Goal: Information Seeking & Learning: Learn about a topic

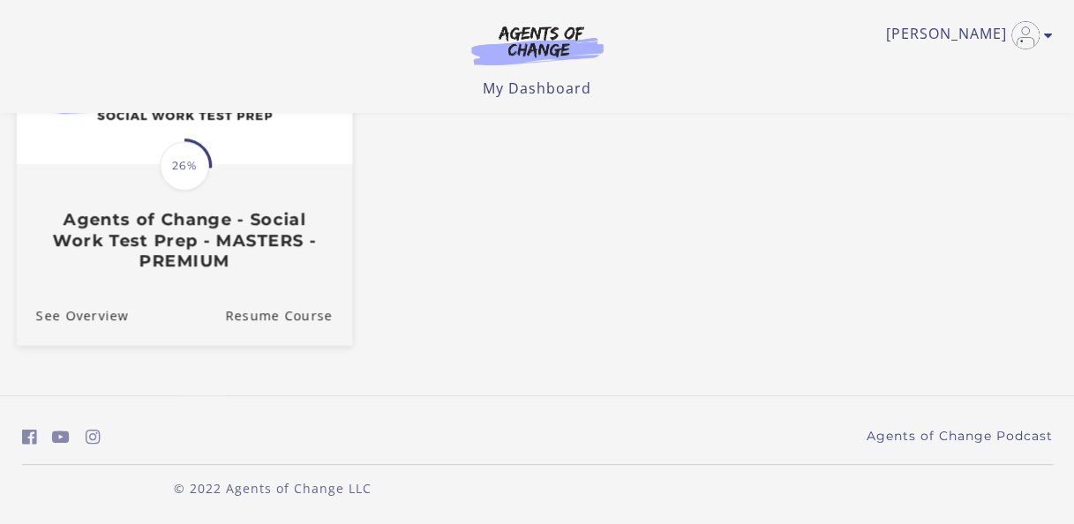
click at [184, 122] on img at bounding box center [183, 73] width 335 height 181
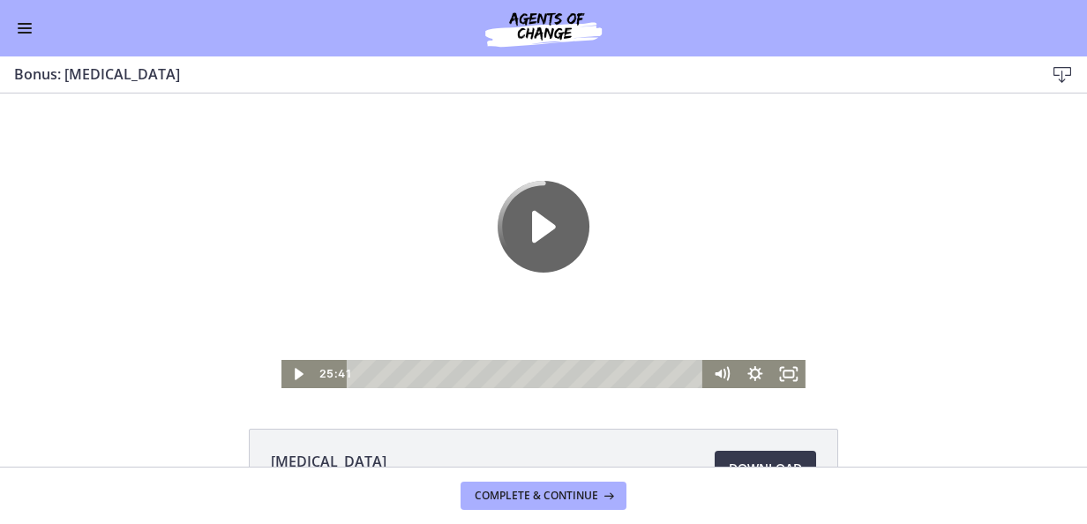
click at [34, 34] on button "Enable menu" at bounding box center [24, 28] width 21 height 21
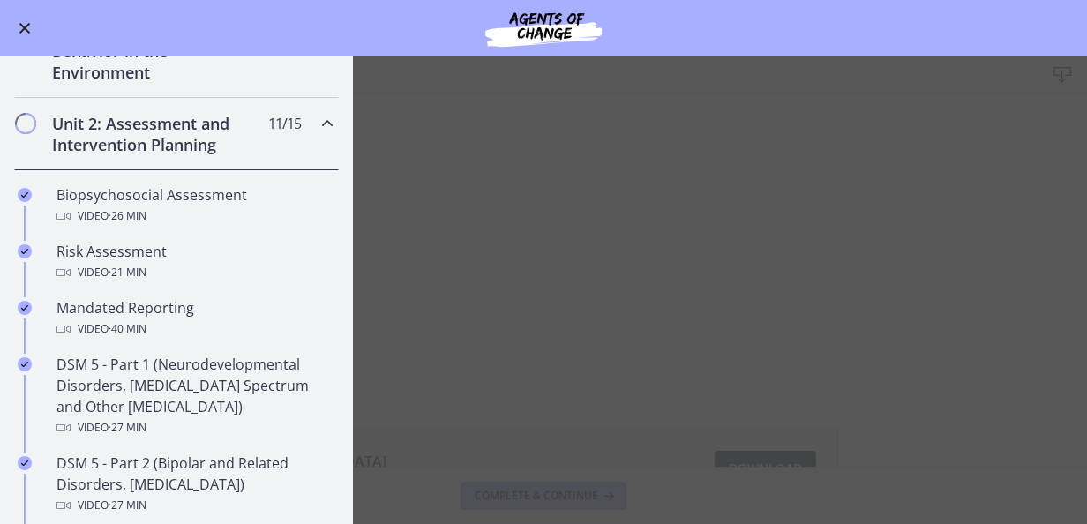
scroll to position [529, 0]
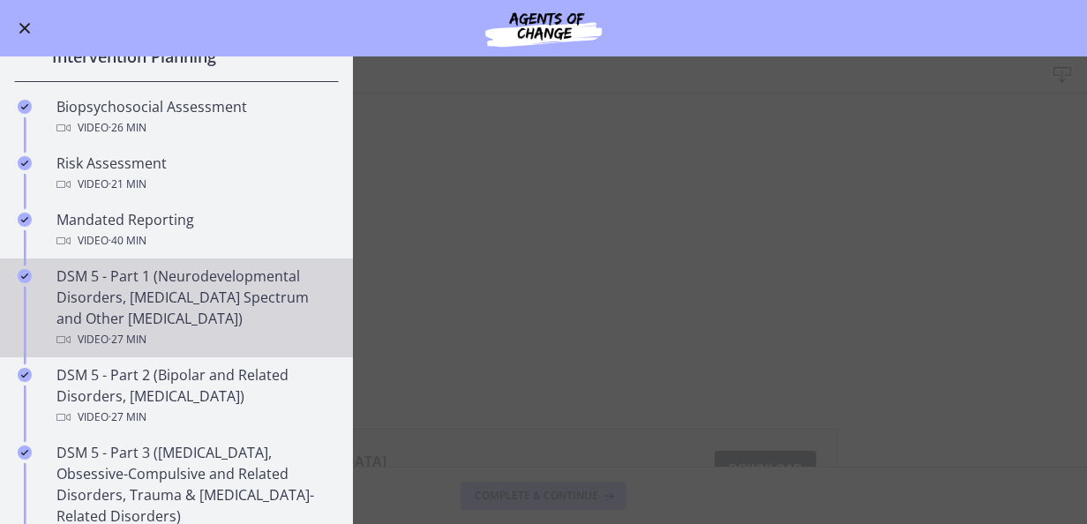
click at [266, 285] on div "DSM 5 - Part 1 (Neurodevelopmental Disorders, Schizophrenia Spectrum and Other …" at bounding box center [193, 308] width 275 height 85
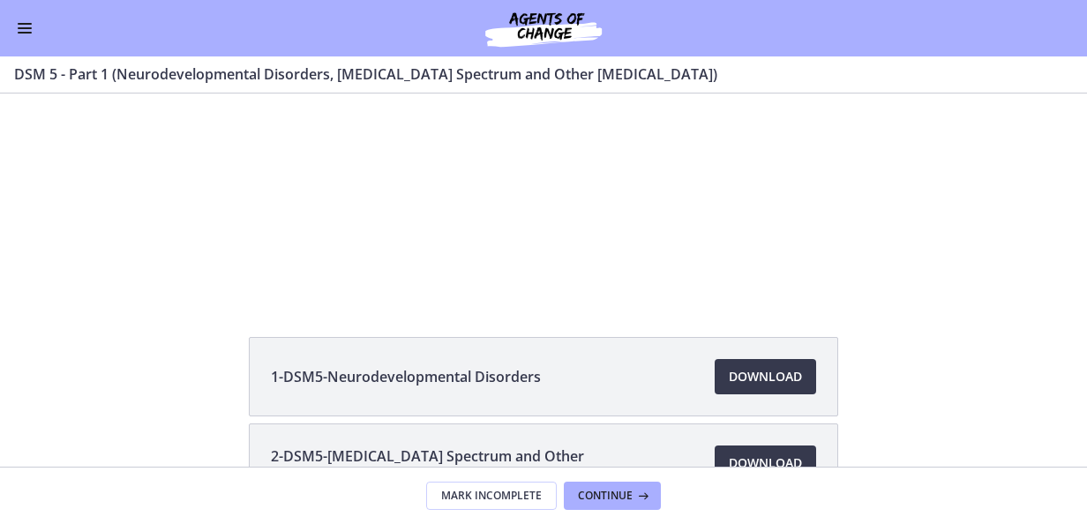
scroll to position [176, 0]
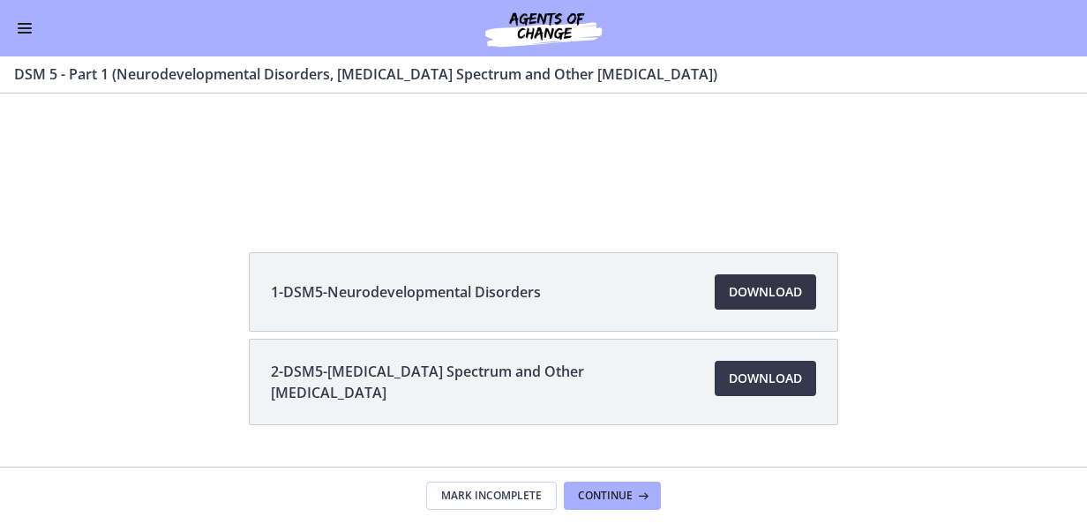
click at [776, 288] on span "Download Opens in a new window" at bounding box center [765, 291] width 73 height 21
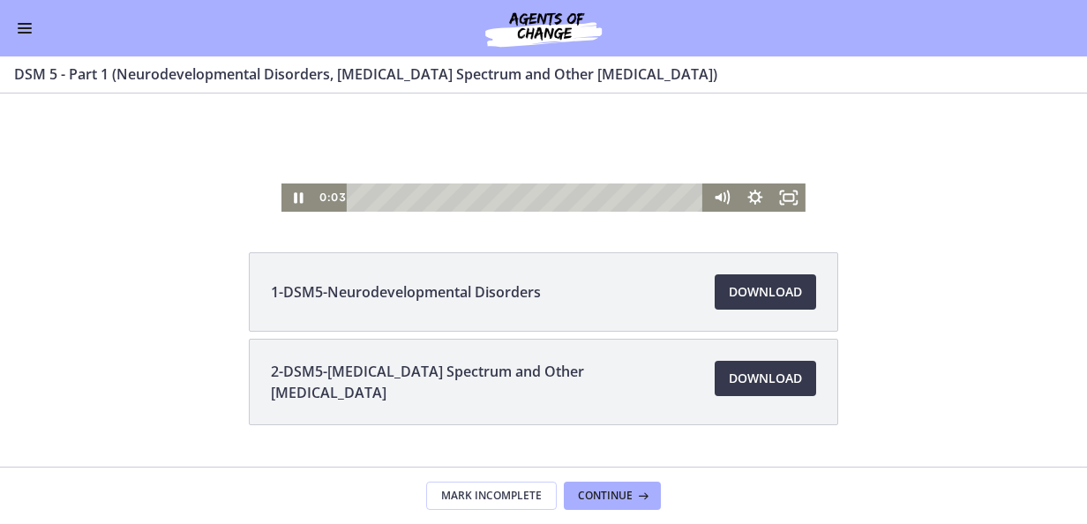
click at [634, 116] on div at bounding box center [543, 64] width 524 height 295
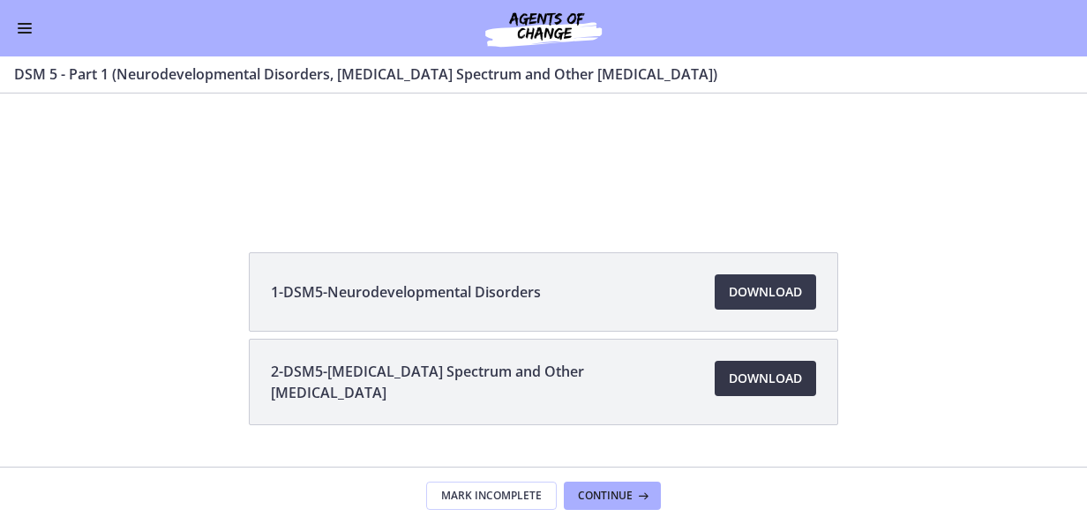
click at [753, 379] on span "Download Opens in a new window" at bounding box center [765, 378] width 73 height 21
click at [0, 32] on div "Go to Dashboard" at bounding box center [543, 28] width 1087 height 56
click at [14, 28] on button "Enable menu" at bounding box center [24, 28] width 21 height 21
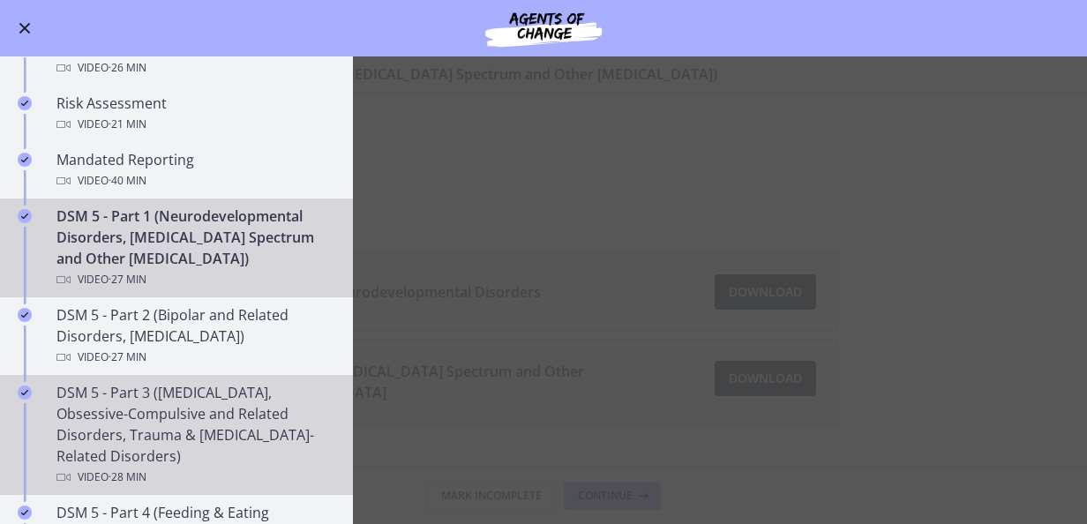
scroll to position [618, 0]
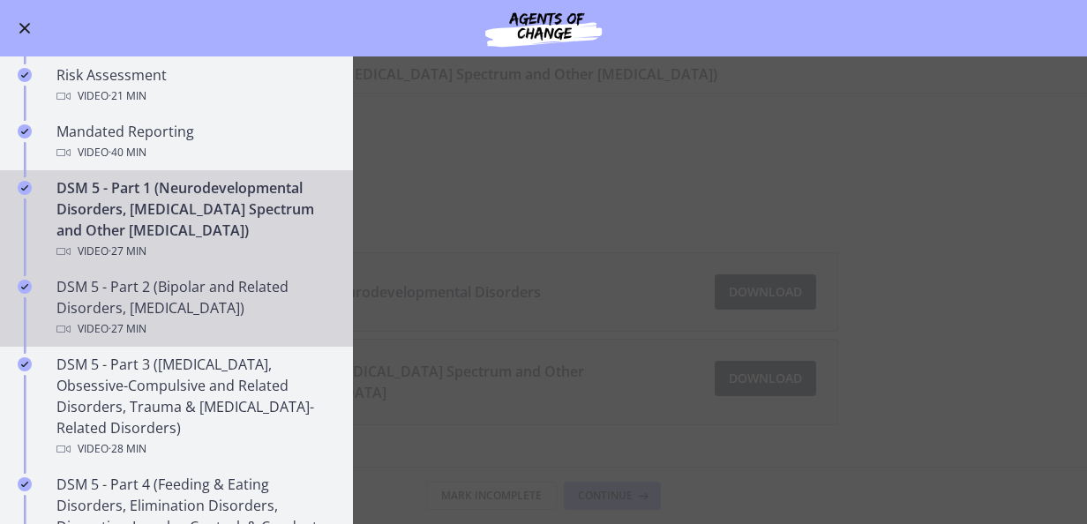
click at [210, 308] on div "DSM 5 - Part 2 (Bipolar and Related Disorders, Depressive Disorders) Video · 27…" at bounding box center [193, 308] width 275 height 64
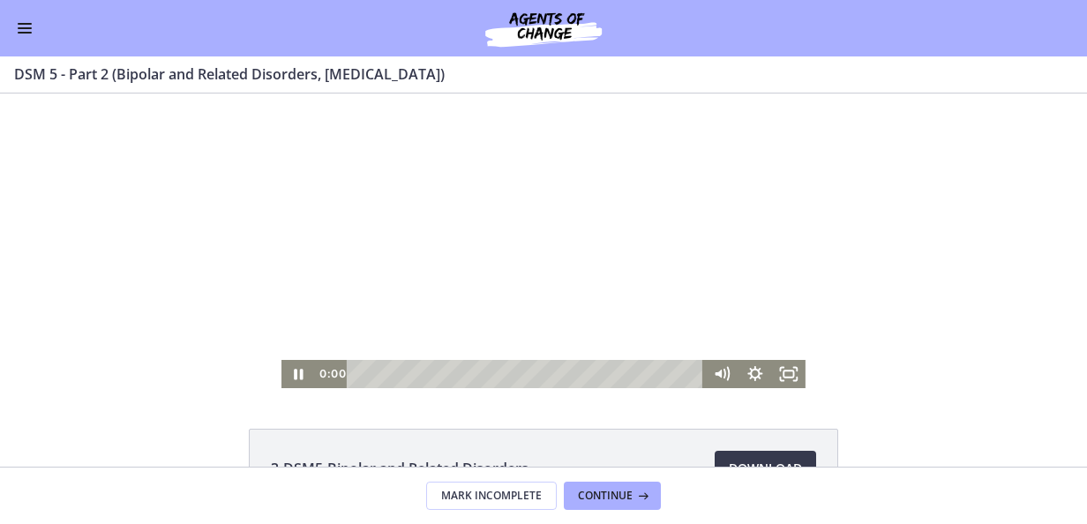
click at [628, 273] on div at bounding box center [543, 241] width 524 height 295
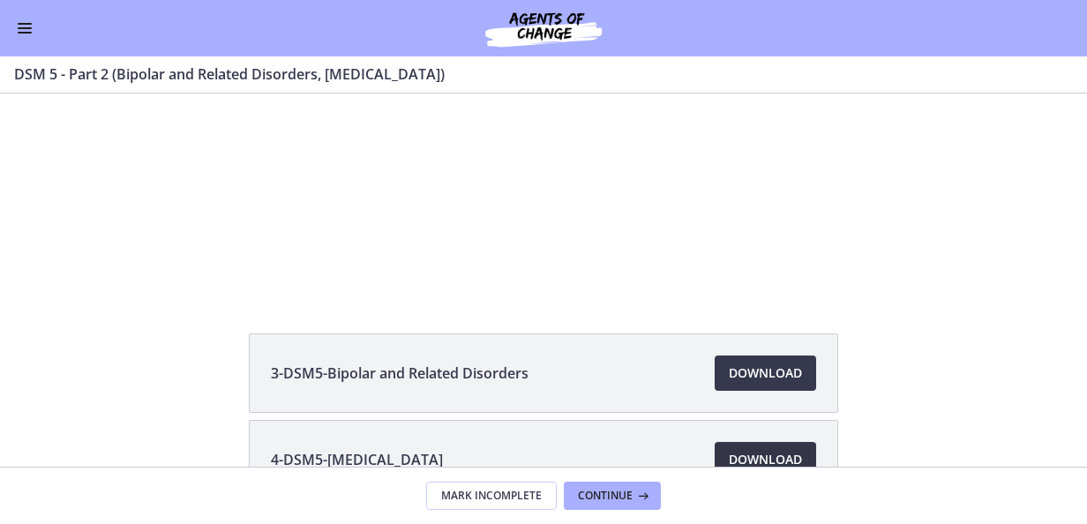
scroll to position [176, 0]
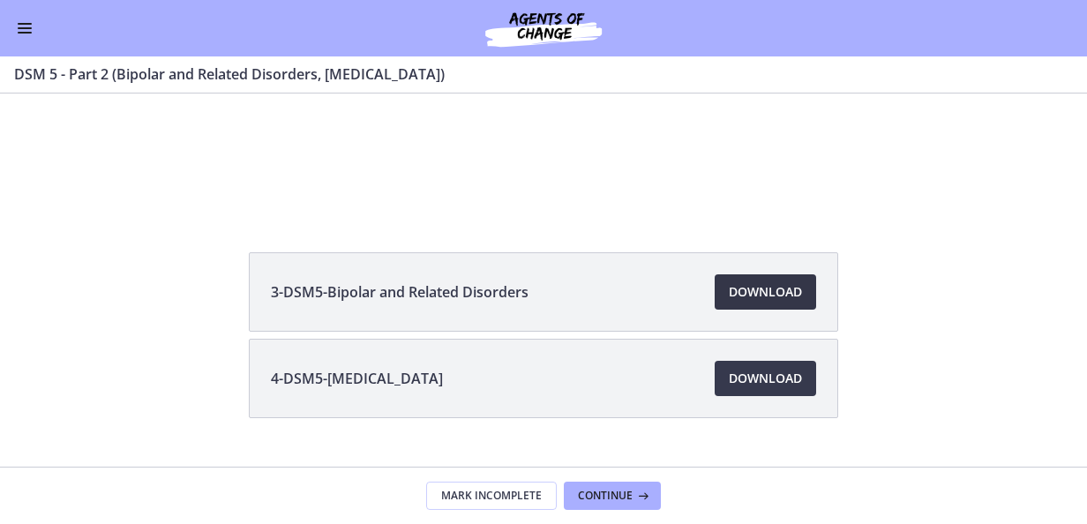
click at [764, 293] on span "Download Opens in a new window" at bounding box center [765, 291] width 73 height 21
click at [757, 371] on span "Download Opens in a new window" at bounding box center [765, 378] width 73 height 21
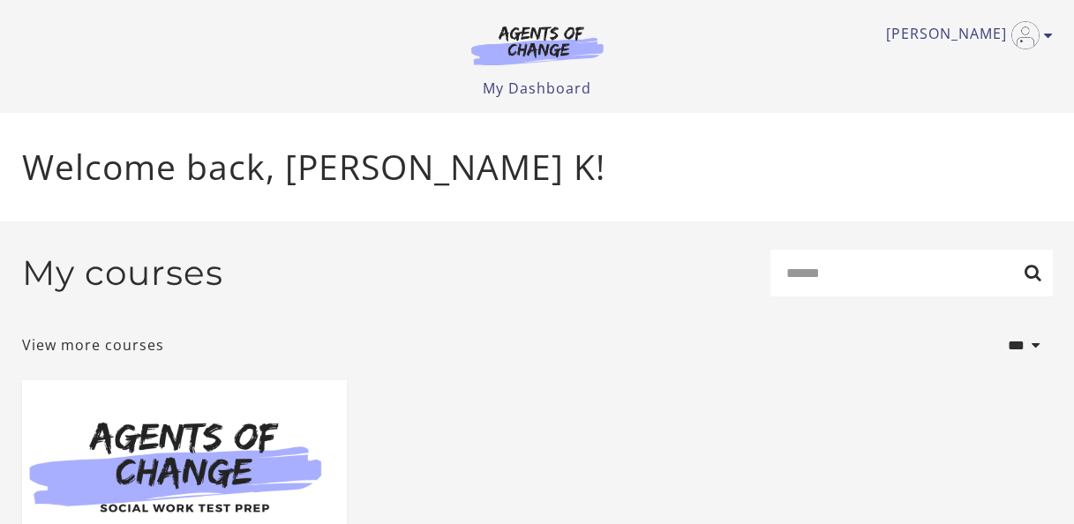
click at [215, 438] on img at bounding box center [184, 467] width 325 height 175
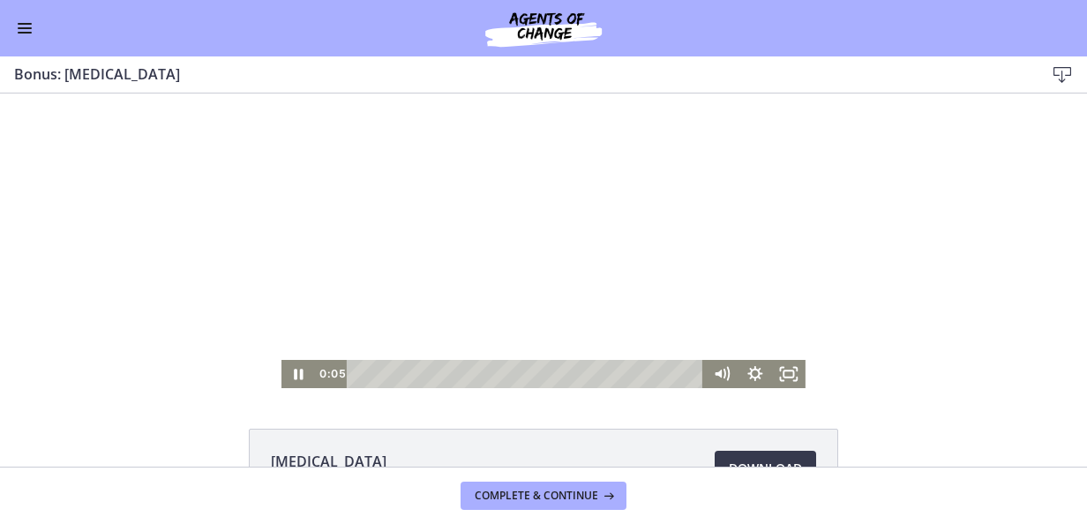
click at [523, 230] on div at bounding box center [543, 241] width 524 height 295
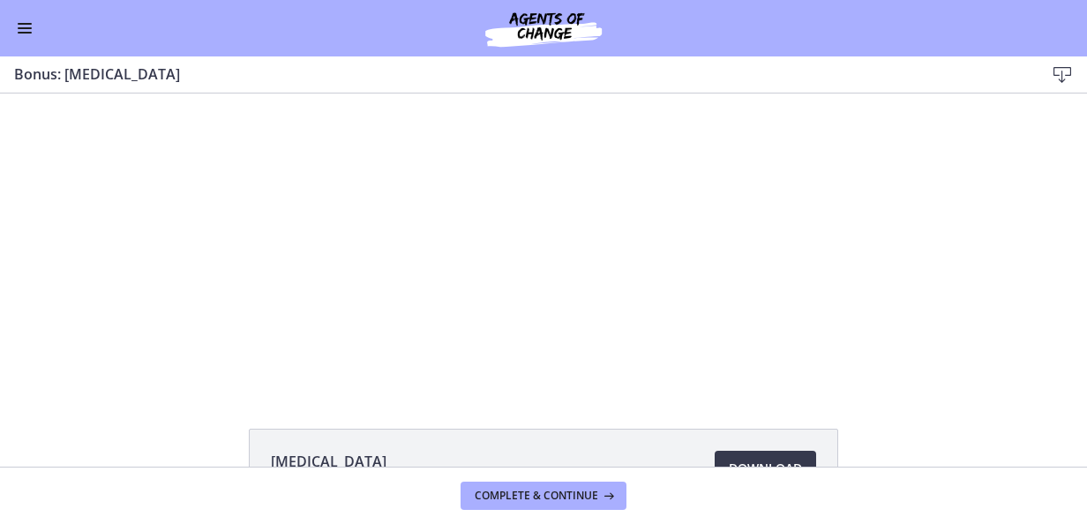
drag, startPoint x: 10, startPoint y: 28, endPoint x: 21, endPoint y: 29, distance: 11.5
click at [10, 29] on div "Go to Dashboard" at bounding box center [543, 28] width 1087 height 56
click at [35, 27] on div "Go to Dashboard" at bounding box center [543, 28] width 1087 height 56
click at [25, 27] on span "Enable menu" at bounding box center [25, 28] width 14 height 2
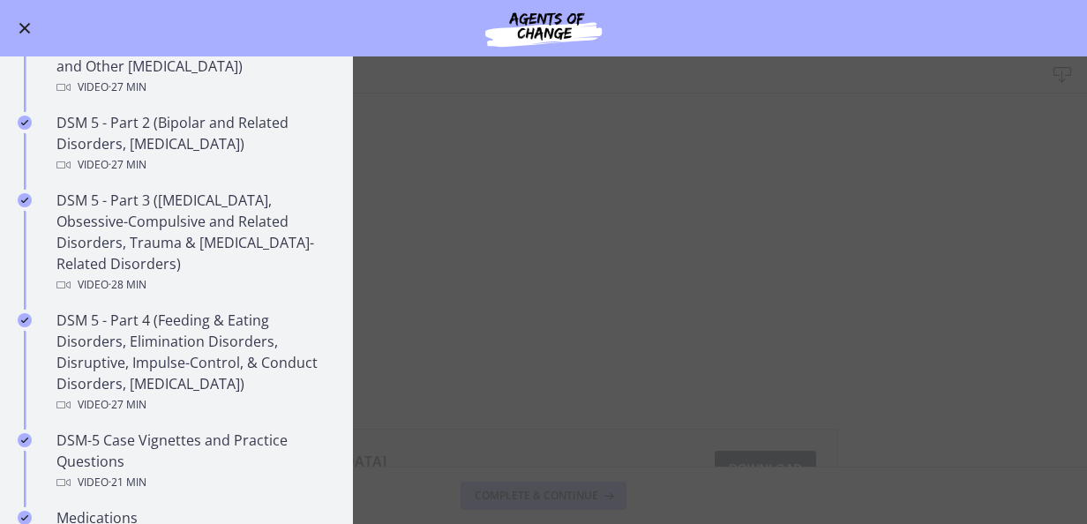
scroll to position [794, 0]
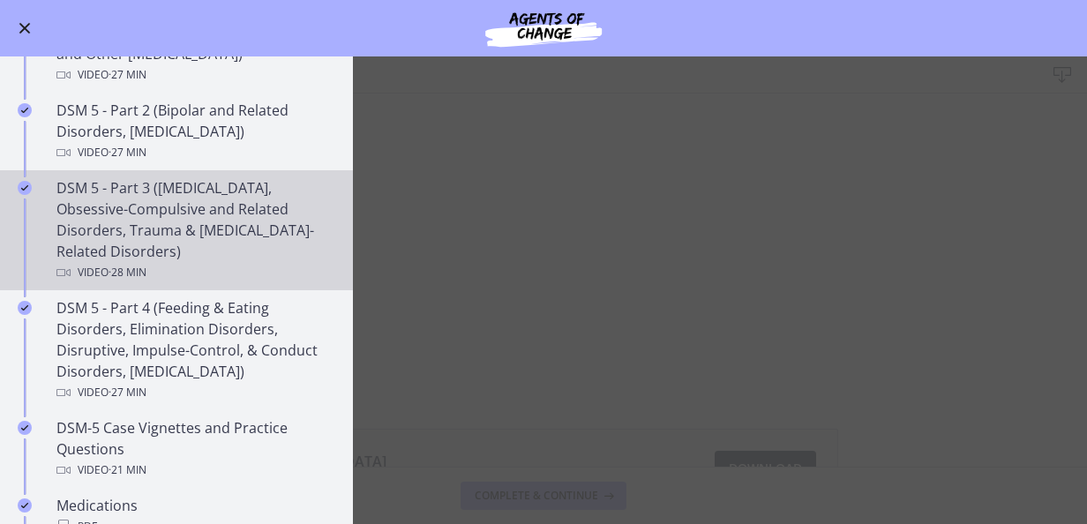
drag, startPoint x: 219, startPoint y: 182, endPoint x: 240, endPoint y: 182, distance: 21.2
click at [219, 182] on div "DSM 5 - Part 3 ([MEDICAL_DATA], Obsessive-Compulsive and Related Disorders, Tra…" at bounding box center [193, 230] width 275 height 106
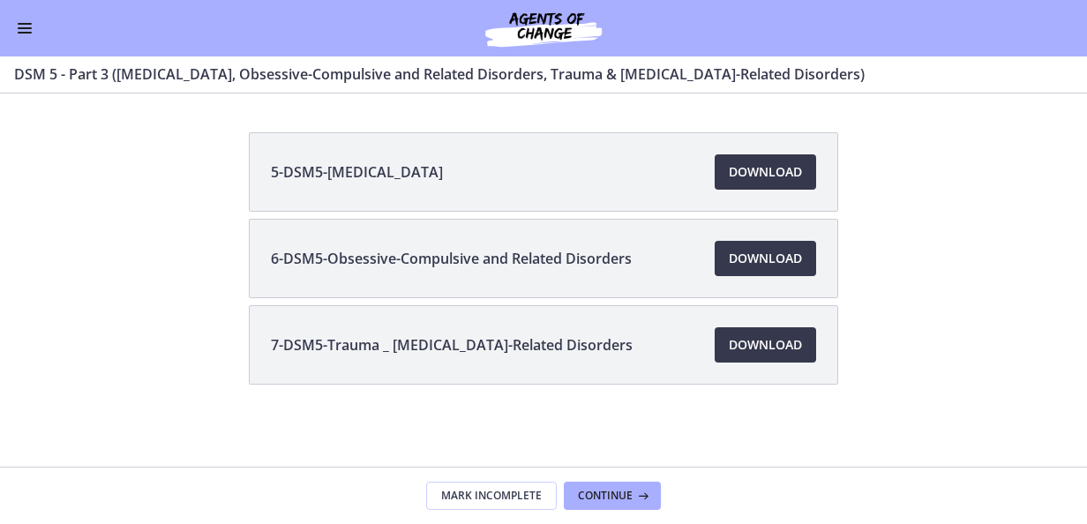
scroll to position [120, 0]
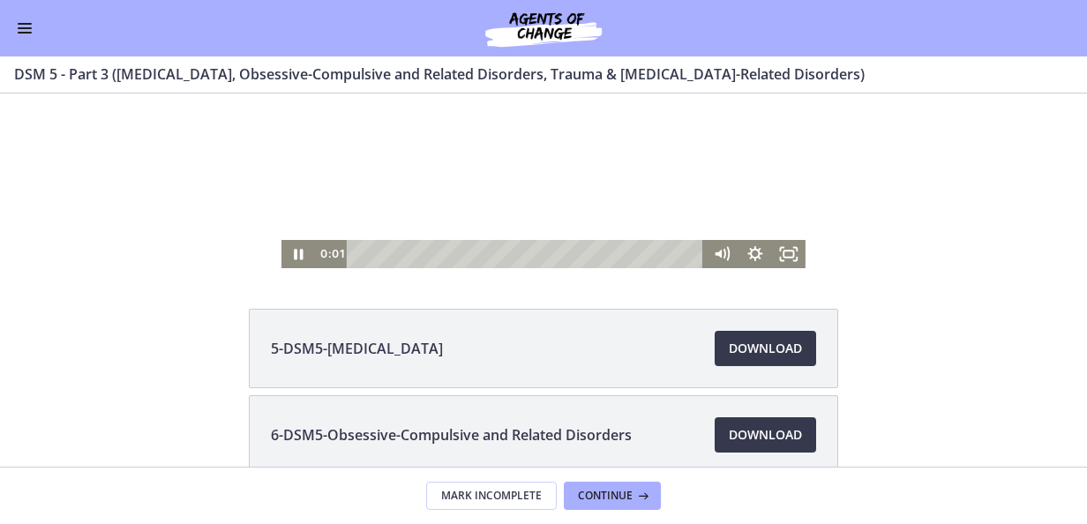
drag, startPoint x: 489, startPoint y: 214, endPoint x: 485, endPoint y: 238, distance: 24.1
click at [489, 215] on div at bounding box center [543, 121] width 524 height 295
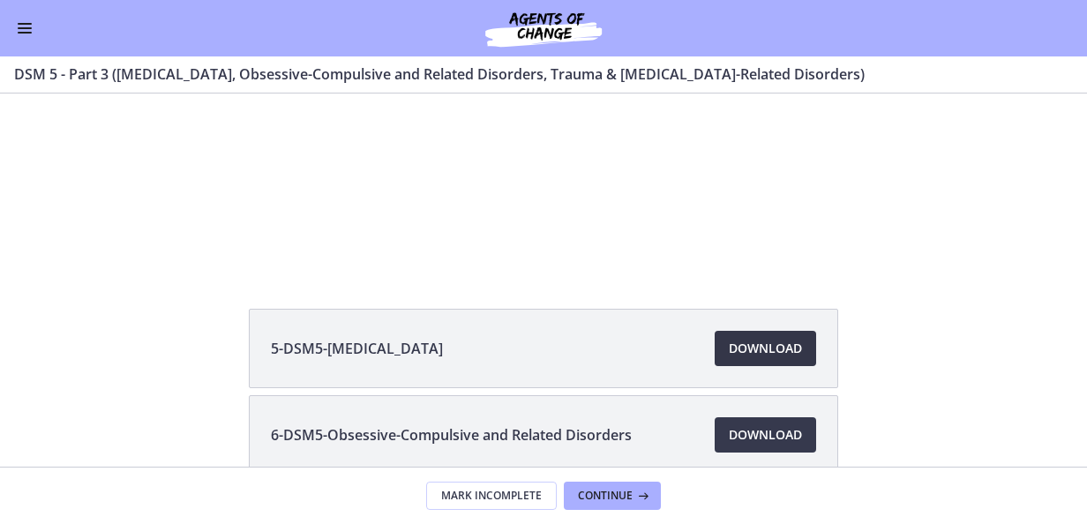
click at [780, 342] on span "Download Opens in a new window" at bounding box center [765, 348] width 73 height 21
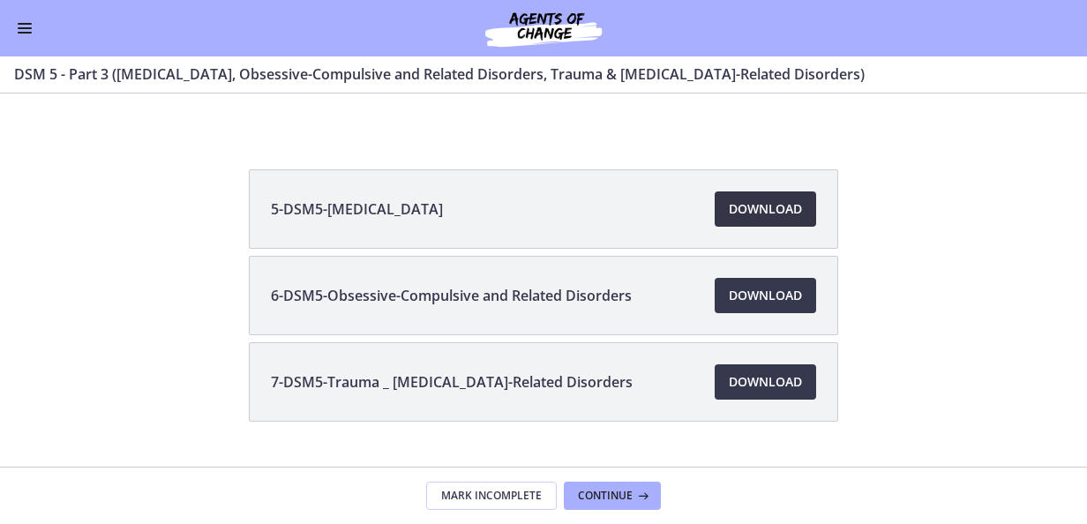
scroll to position [296, 0]
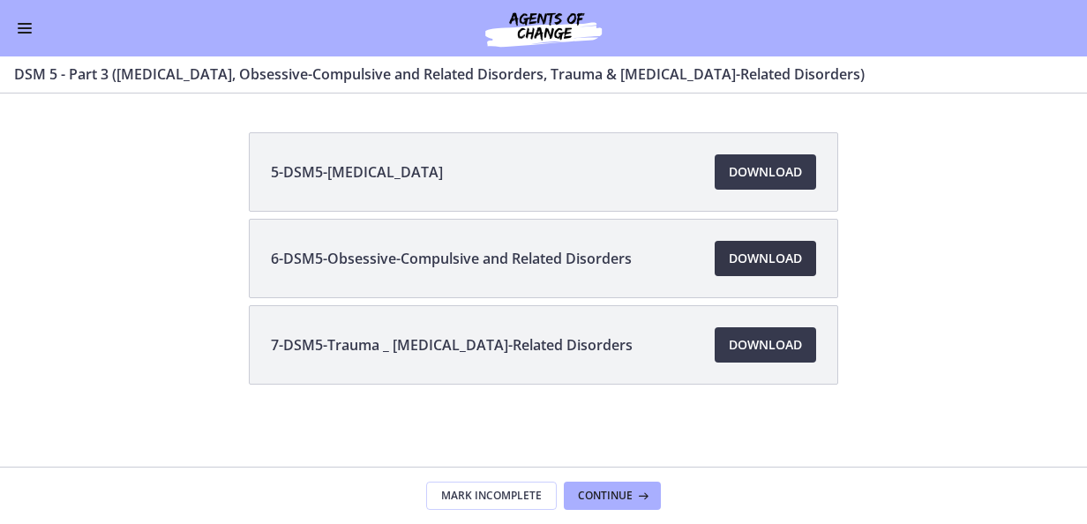
click at [746, 252] on span "Download Opens in a new window" at bounding box center [765, 258] width 73 height 21
click at [760, 341] on span "Download Opens in a new window" at bounding box center [765, 344] width 73 height 21
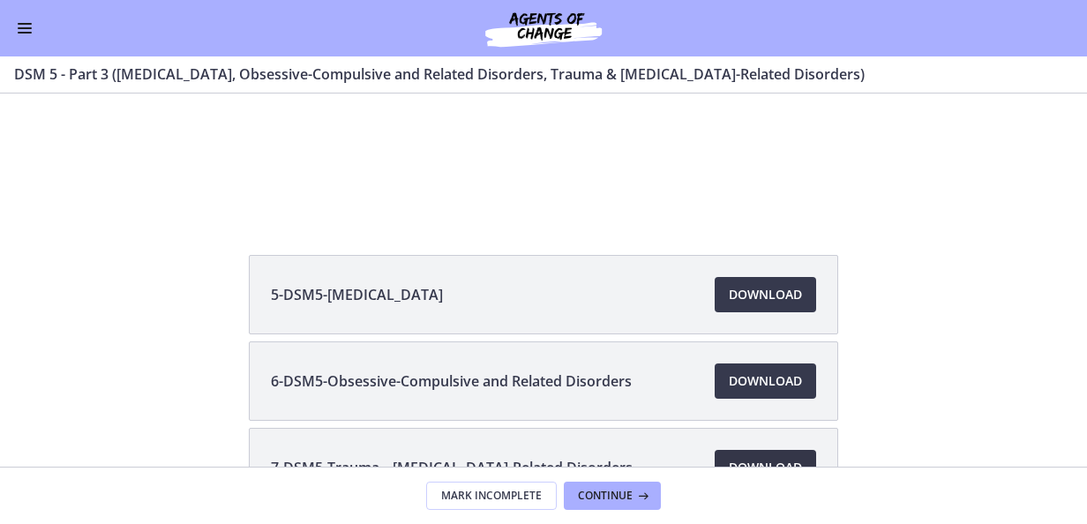
scroll to position [0, 0]
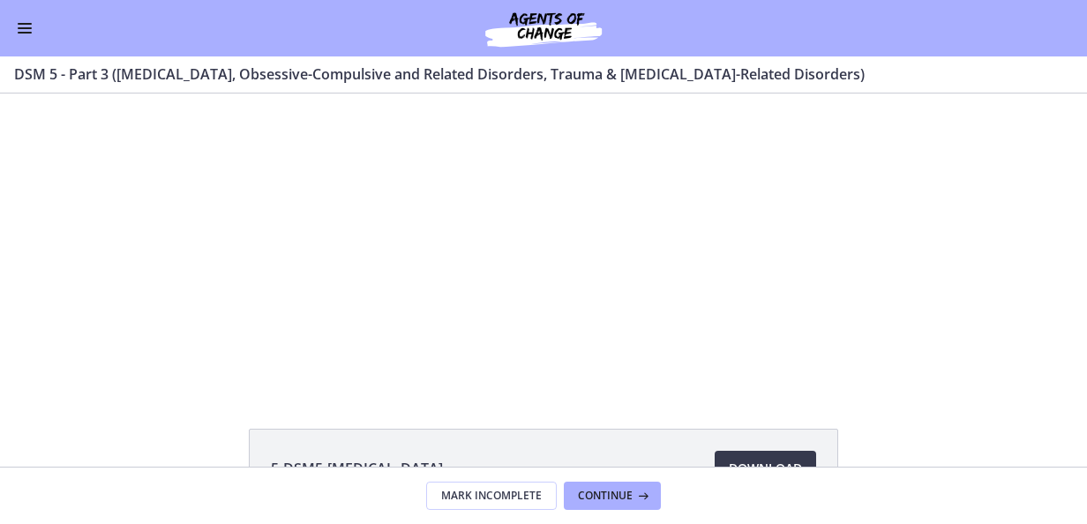
click at [34, 27] on button "Enable menu" at bounding box center [24, 28] width 21 height 21
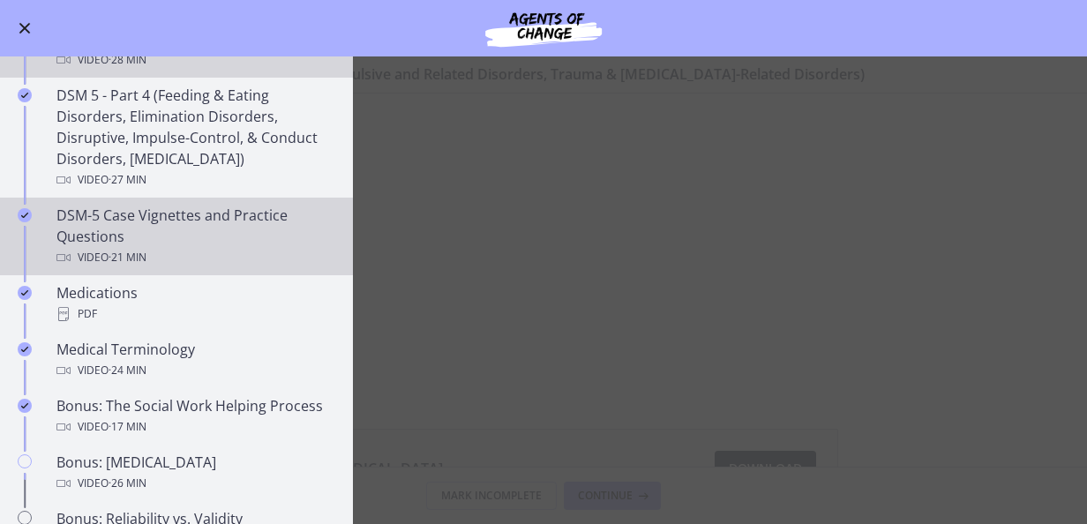
scroll to position [970, 0]
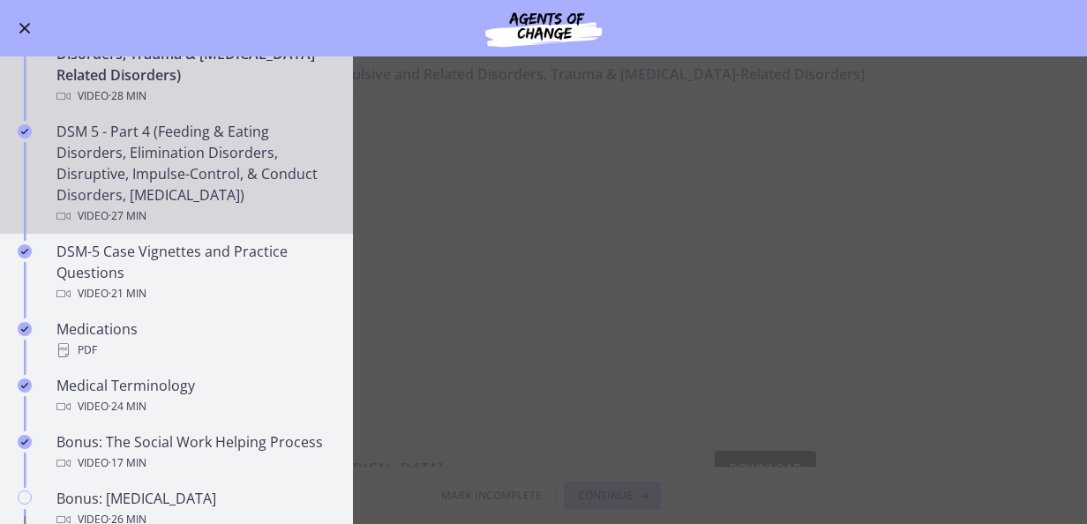
click at [258, 161] on div "DSM 5 - Part 4 (Feeding & Eating Disorders, Elimination Disorders, Disruptive, …" at bounding box center [193, 174] width 275 height 106
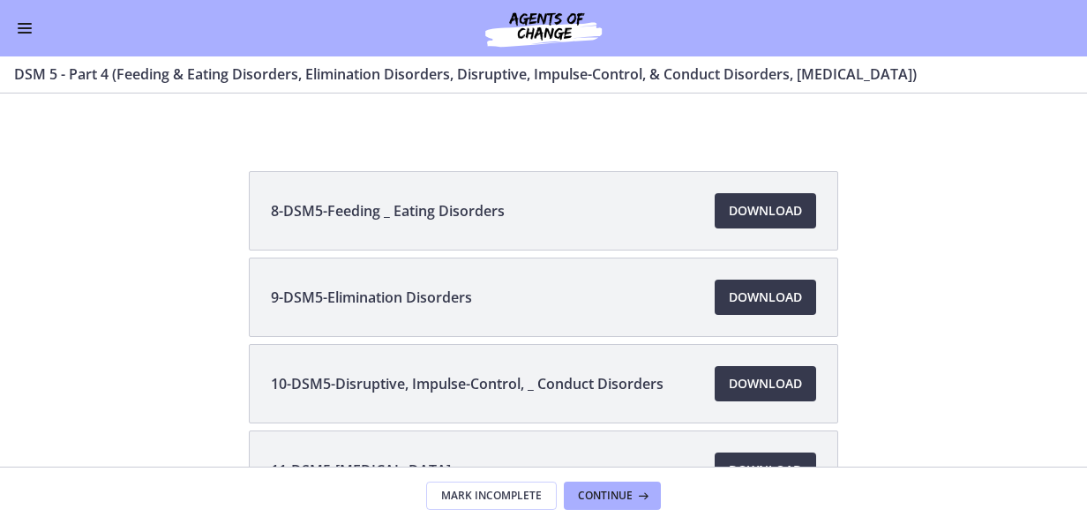
scroll to position [176, 0]
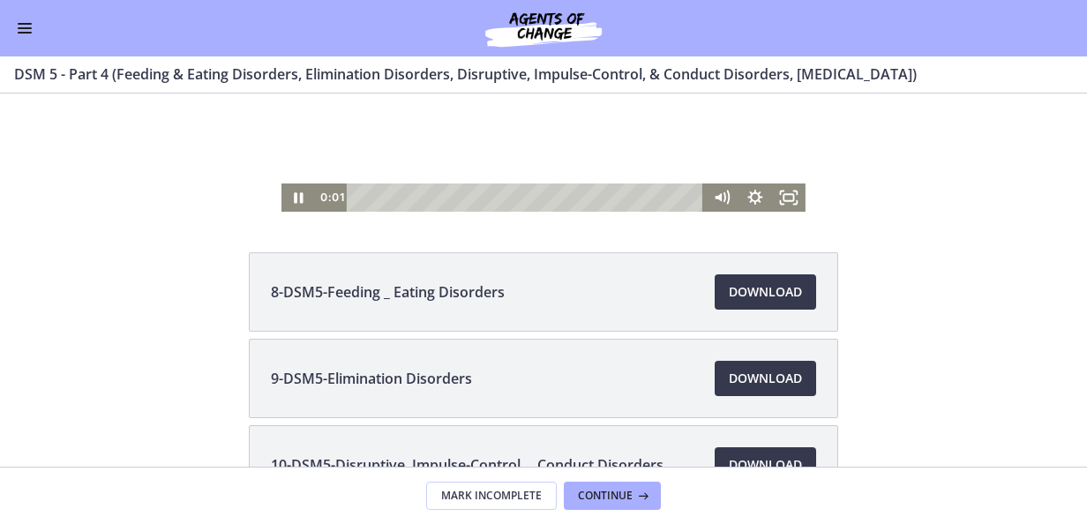
click at [559, 148] on div at bounding box center [543, 64] width 524 height 295
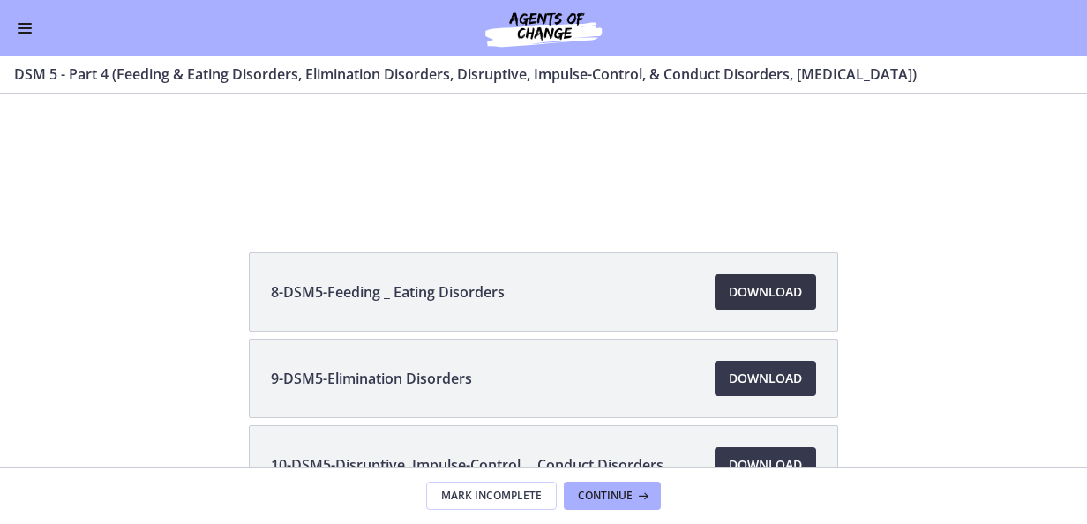
click at [730, 309] on li "8-DSM5-Feeding _ Eating Disorders Download Opens in a new window" at bounding box center [543, 291] width 589 height 79
click at [742, 294] on span "Download Opens in a new window" at bounding box center [765, 291] width 73 height 21
click at [773, 374] on span "Download Opens in a new window" at bounding box center [765, 378] width 73 height 21
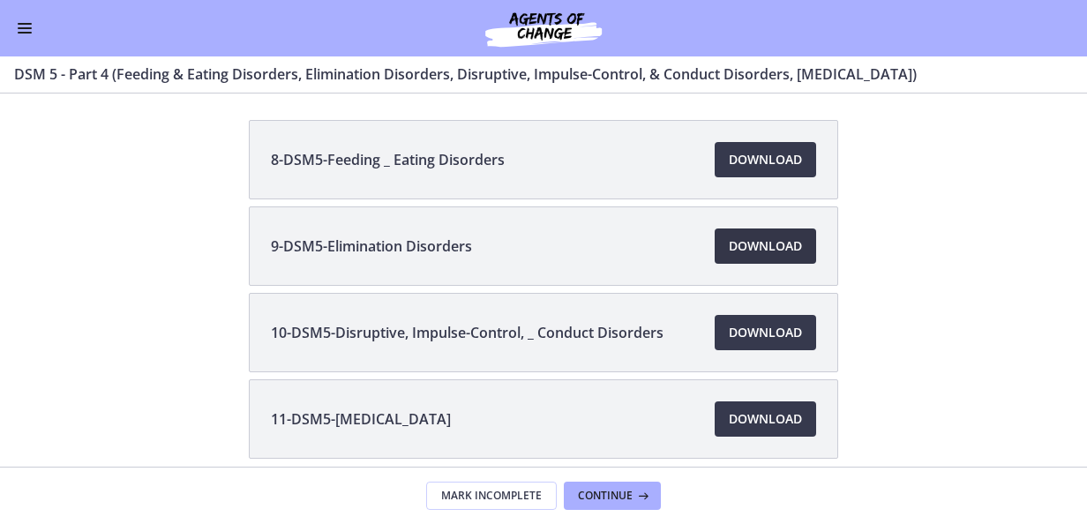
scroll to position [353, 0]
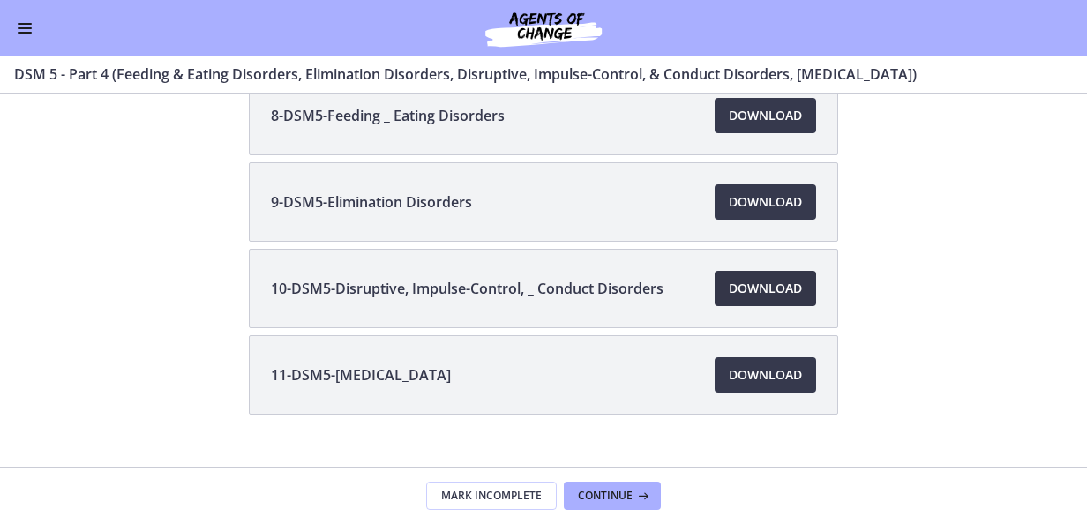
click at [764, 284] on span "Download Opens in a new window" at bounding box center [765, 288] width 73 height 21
click at [732, 372] on span "Download Opens in a new window" at bounding box center [765, 374] width 73 height 21
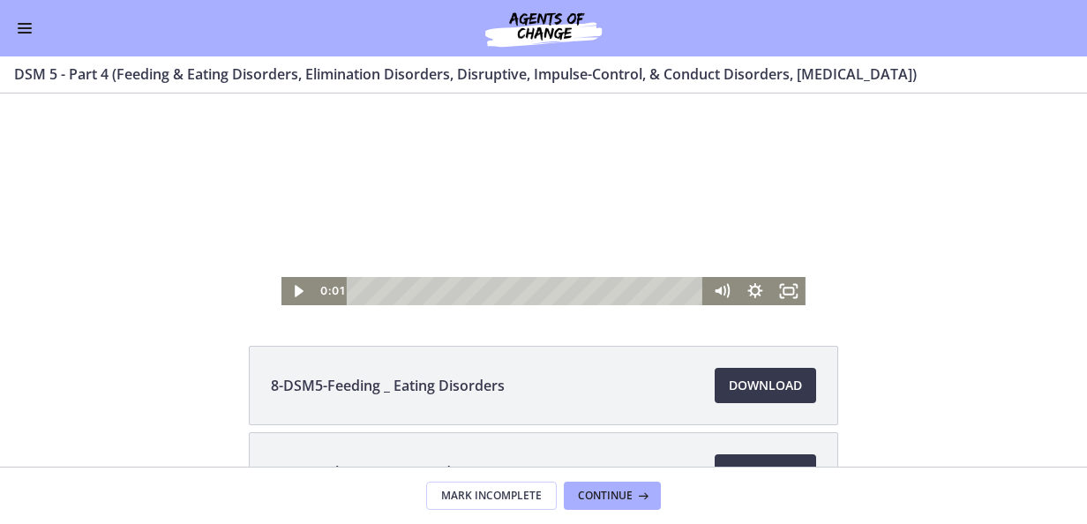
scroll to position [0, 0]
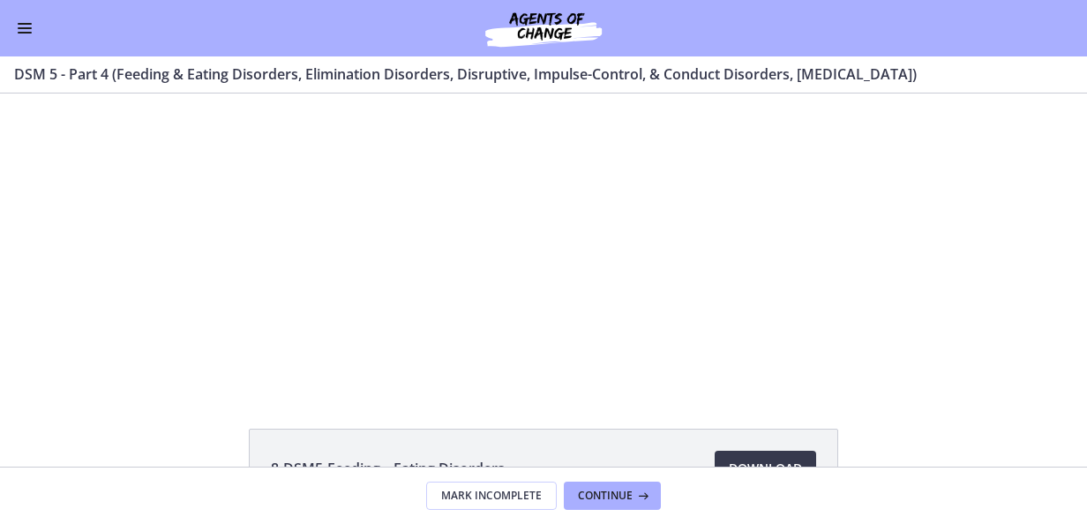
click at [26, 2] on div "Go to Dashboard" at bounding box center [543, 28] width 1087 height 56
click at [26, 28] on span "Enable menu" at bounding box center [25, 28] width 14 height 2
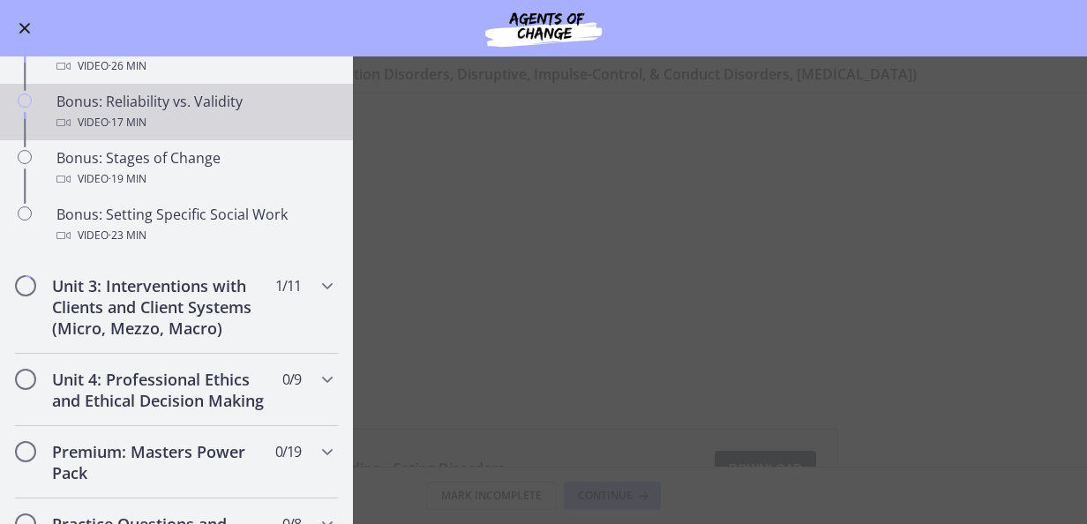
scroll to position [1323, 0]
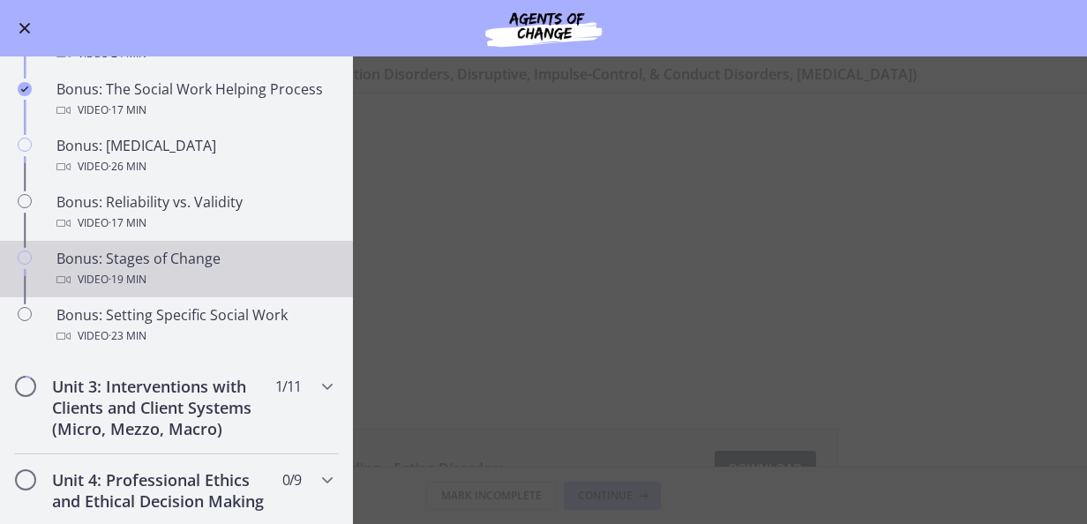
click at [219, 290] on div "Bonus: Stages of Change Video · 19 min" at bounding box center [193, 269] width 275 height 42
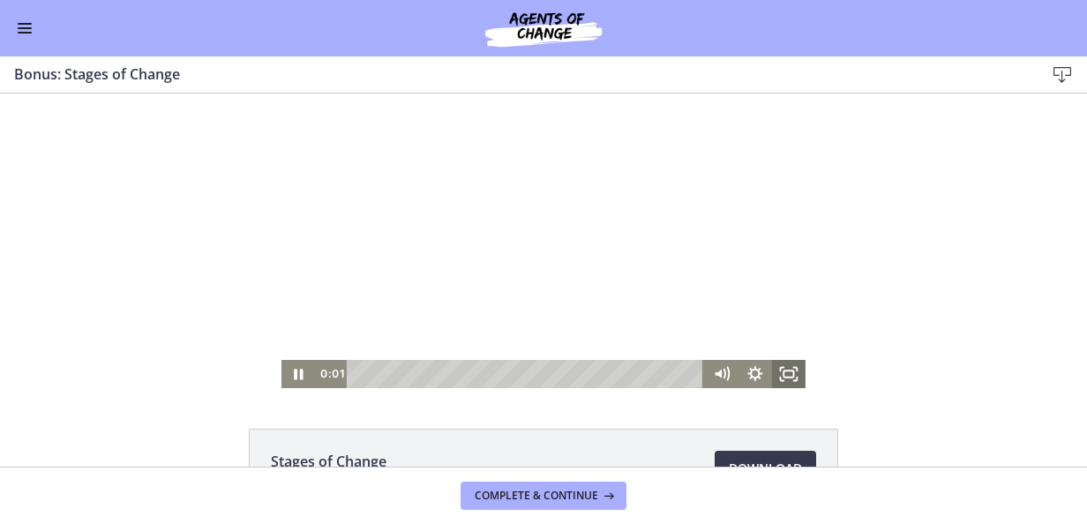
click at [794, 380] on icon "Fullscreen" at bounding box center [796, 380] width 4 height 4
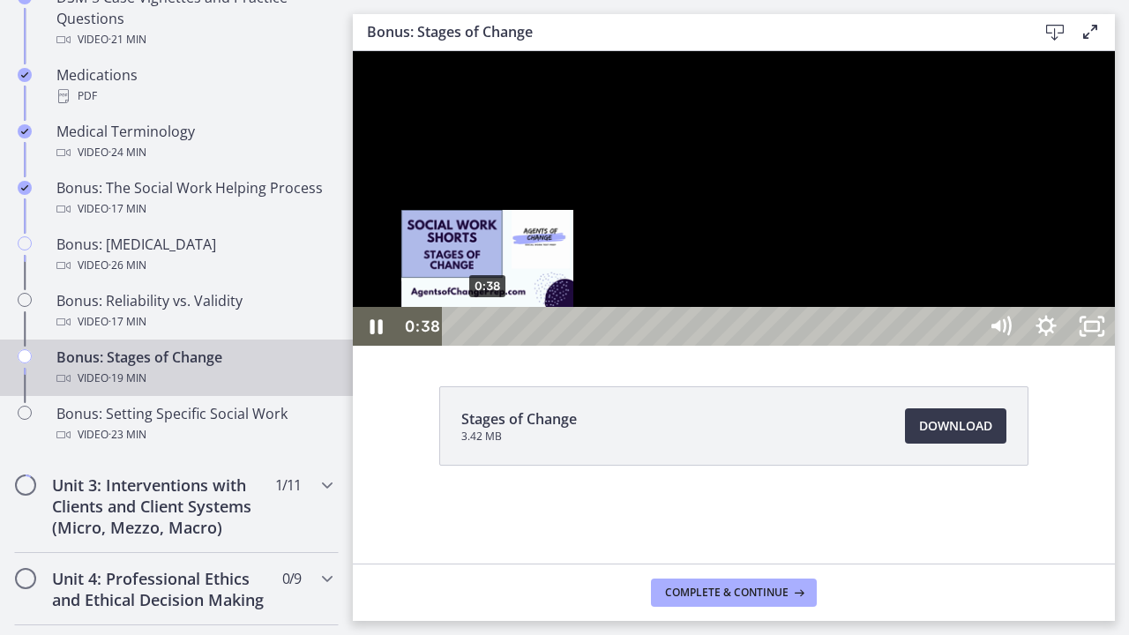
drag, startPoint x: 519, startPoint y: 645, endPoint x: 489, endPoint y: 670, distance: 39.4
click at [489, 333] on div "Playbar" at bounding box center [487, 326] width 13 height 13
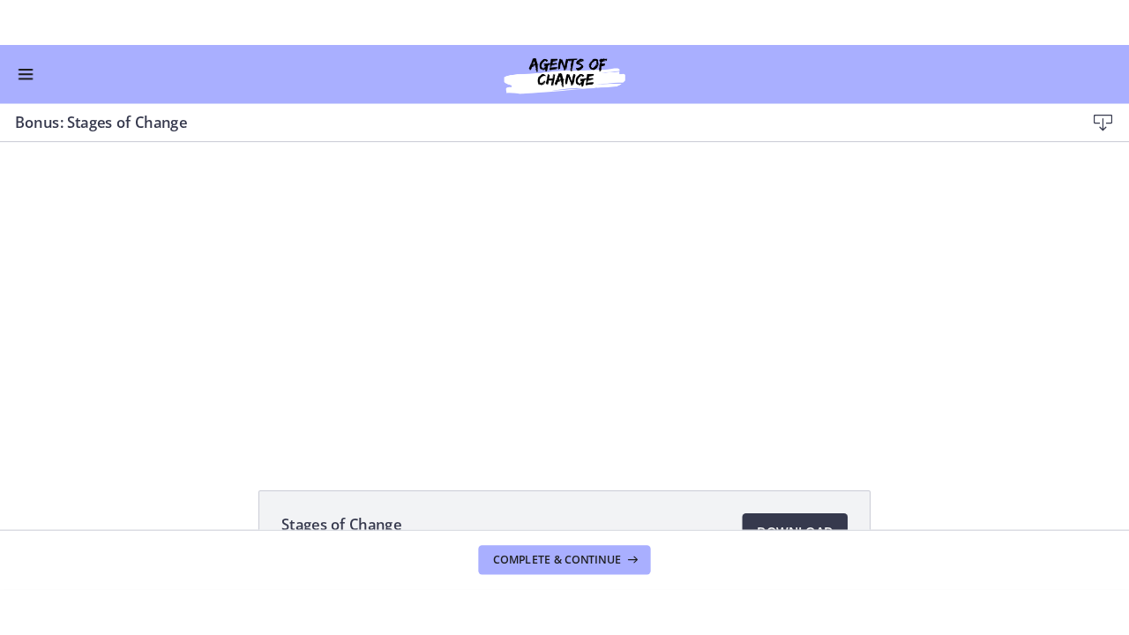
scroll to position [1298, 0]
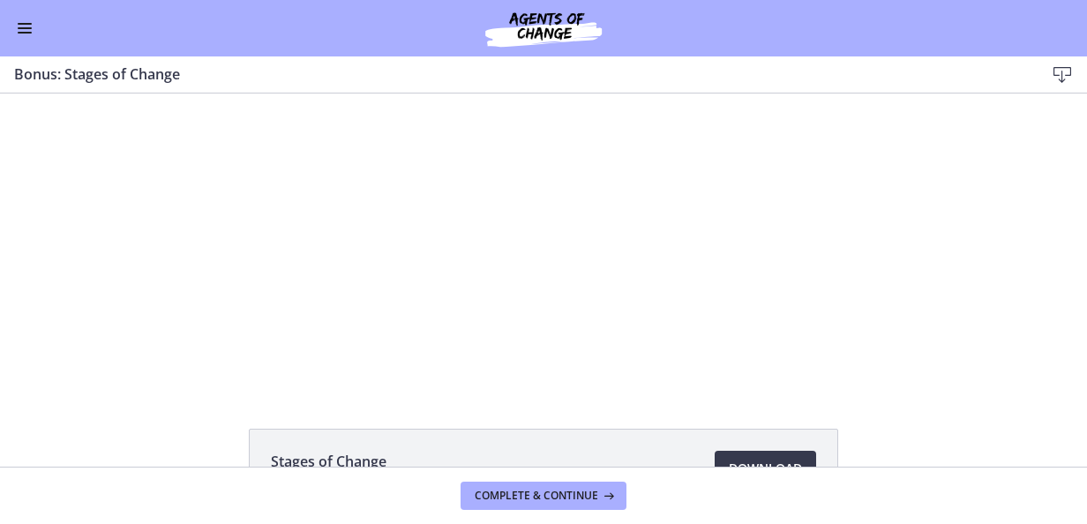
drag, startPoint x: 690, startPoint y: 424, endPoint x: 727, endPoint y: 415, distance: 38.3
click at [690, 424] on div "Stages of Change 3.42 MB Download Opens in a new window" at bounding box center [543, 280] width 1087 height 373
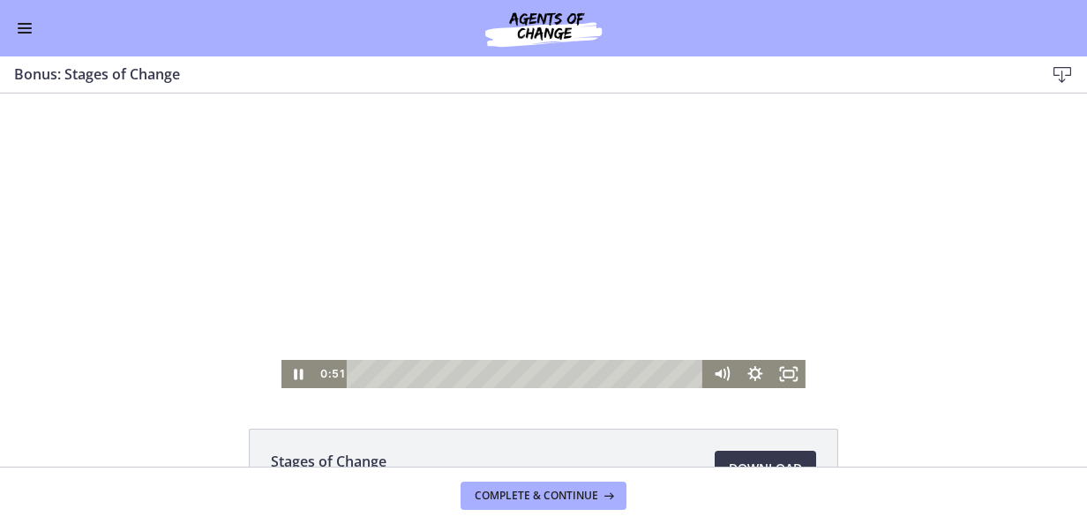
click at [788, 375] on icon "Fullscreen" at bounding box center [789, 374] width 34 height 28
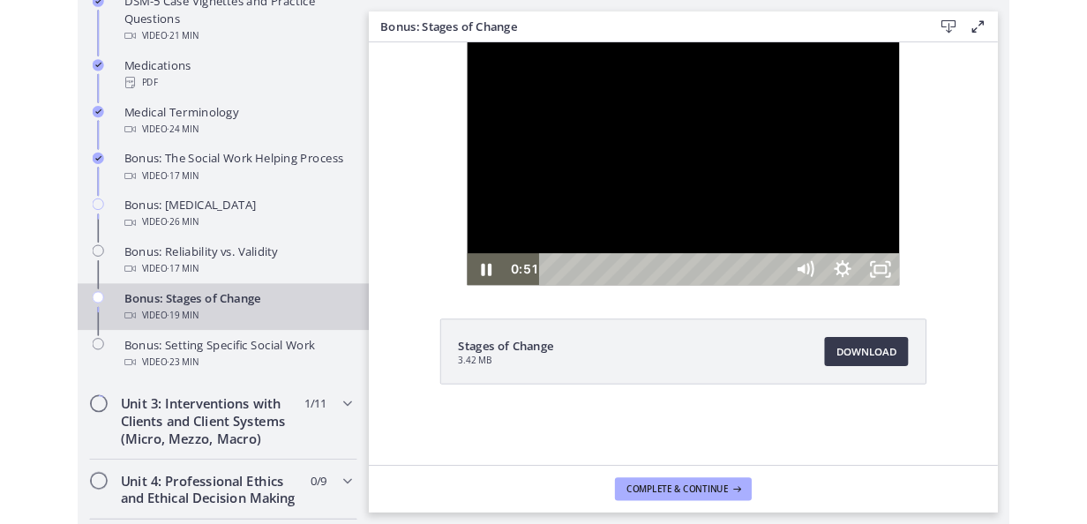
scroll to position [1302, 0]
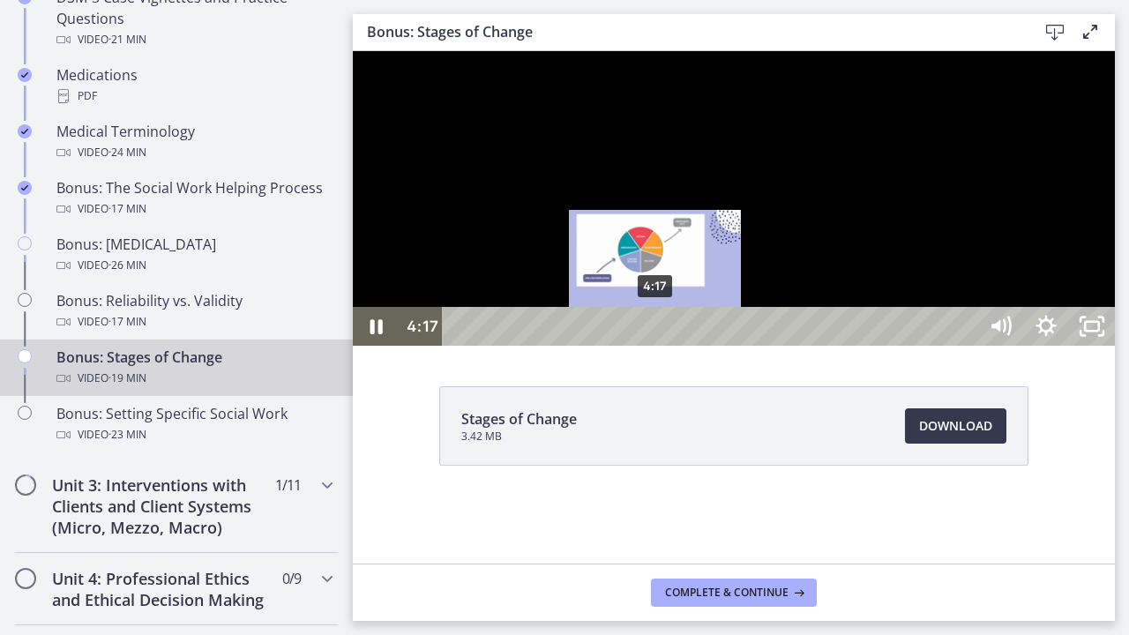
click at [656, 346] on div "4:17" at bounding box center [712, 326] width 507 height 39
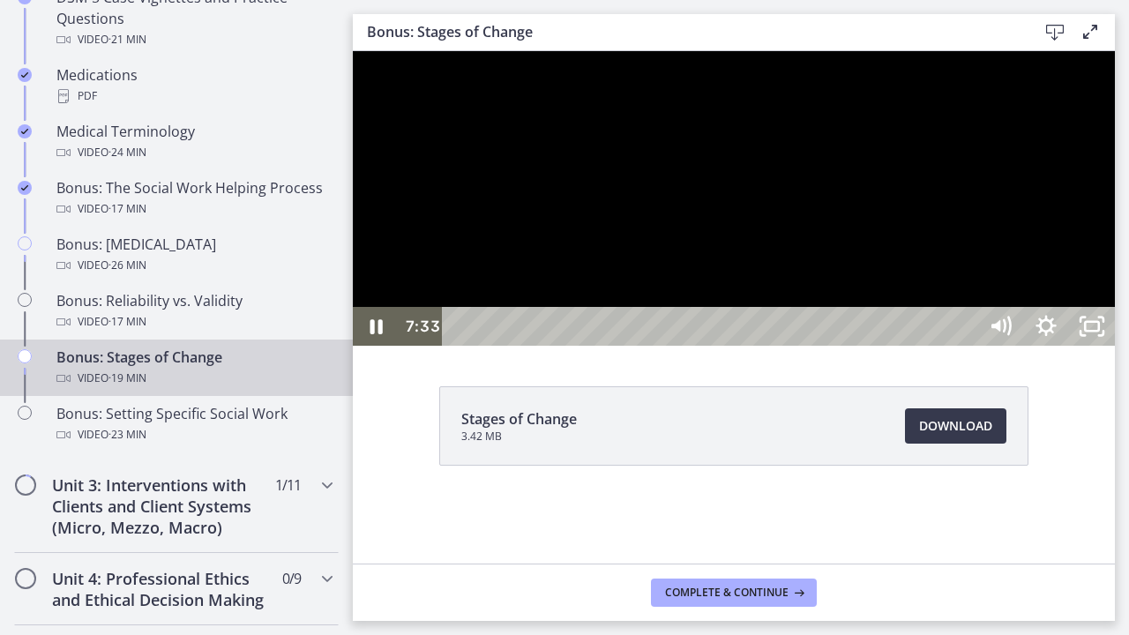
click at [1086, 238] on div at bounding box center [734, 198] width 762 height 295
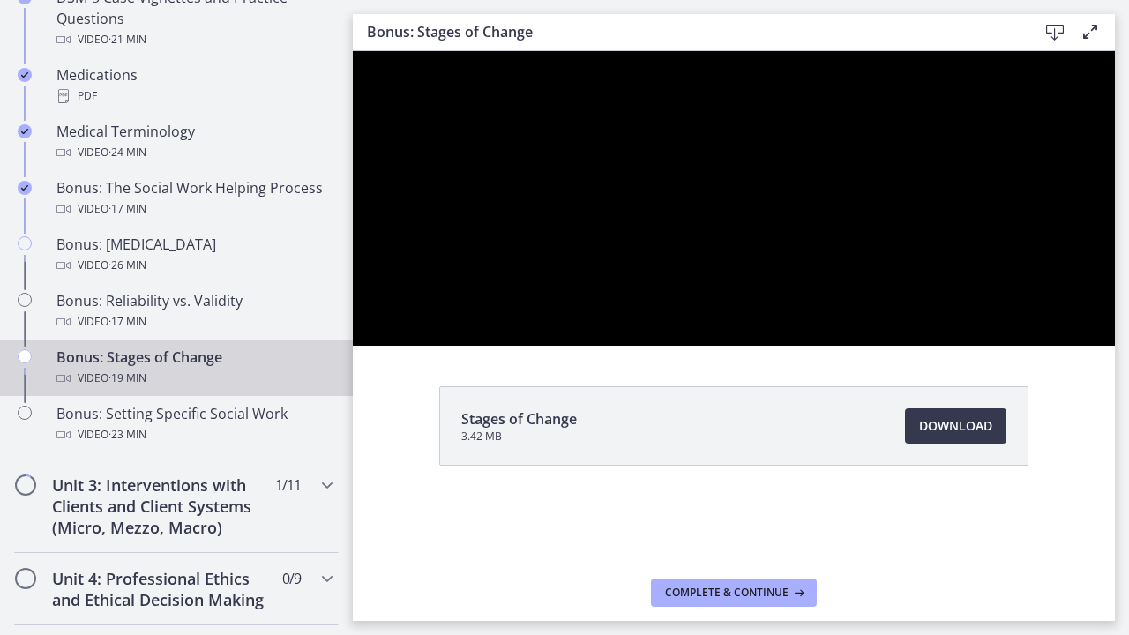
click at [353, 51] on button "Pause: cls569grkbac72sj77a0.mp4" at bounding box center [353, 51] width 1 height 1
click at [353, 51] on button "Play Video: cls569grkbac72sj77a0.mp4" at bounding box center [353, 51] width 1 height 1
click at [353, 51] on button "Pause: cls569grkbac72sj77a0.mp4" at bounding box center [353, 51] width 1 height 1
click at [353, 51] on button "Play Video: cls569grkbac72sj77a0.mp4" at bounding box center [353, 51] width 1 height 1
click at [353, 51] on button "Pause: cls569grkbac72sj77a0.mp4" at bounding box center [353, 51] width 1 height 1
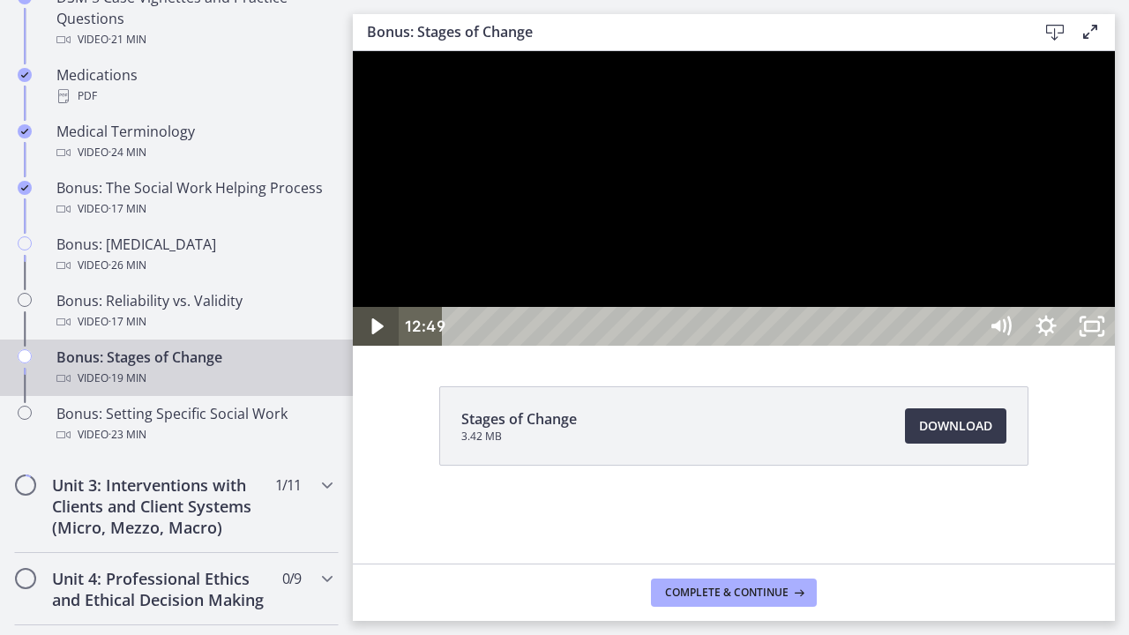
click at [353, 51] on button "Play Video: cls569grkbac72sj77a0.mp4" at bounding box center [353, 51] width 1 height 1
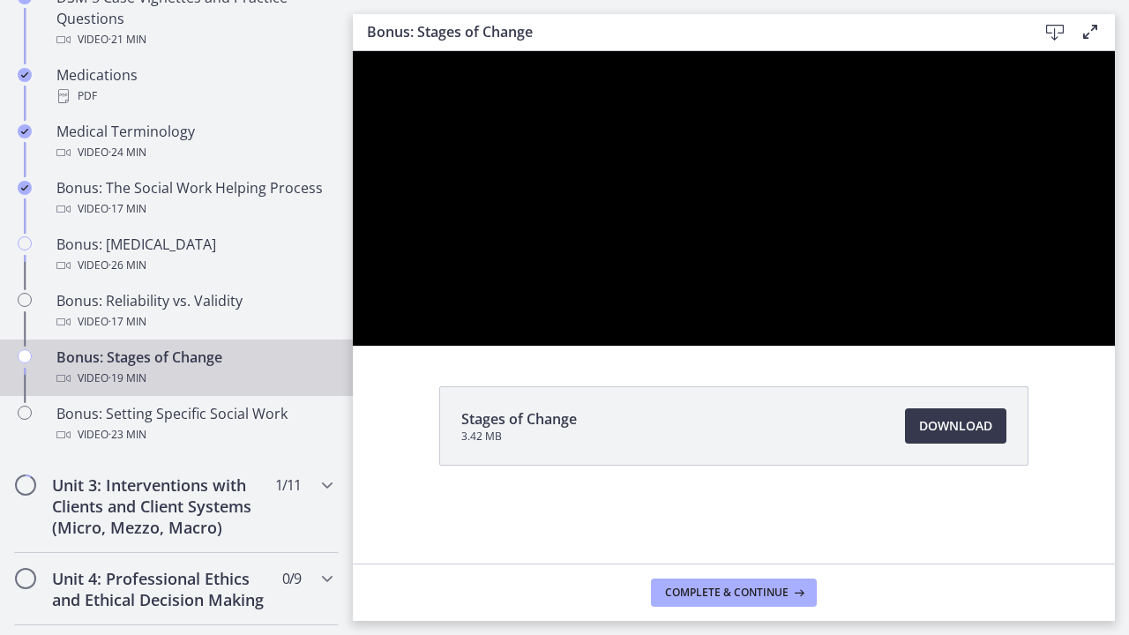
click at [353, 51] on button "Pause: cls569grkbac72sj77a0.mp4" at bounding box center [353, 51] width 1 height 1
click at [353, 51] on button "Play Video: cls569grkbac72sj77a0.mp4" at bounding box center [353, 51] width 1 height 1
click at [353, 51] on button "Pause: cls569grkbac72sj77a0.mp4" at bounding box center [353, 51] width 1 height 1
click at [353, 51] on button "Play Video: cls569grkbac72sj77a0.mp4" at bounding box center [353, 51] width 1 height 1
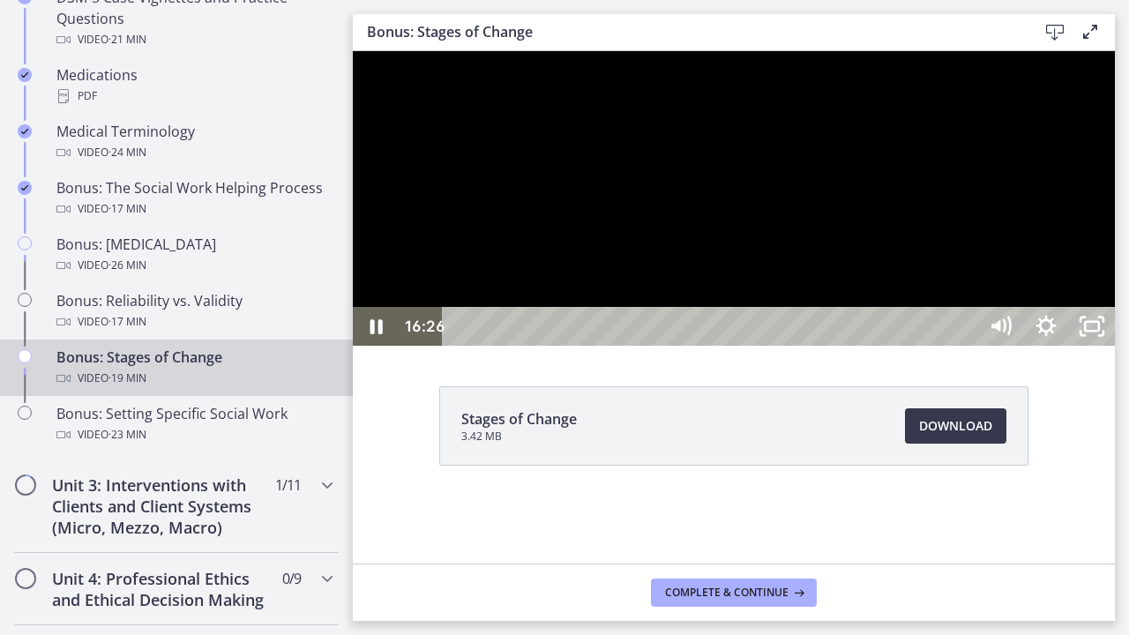
click at [1075, 346] on div at bounding box center [734, 198] width 762 height 295
click at [940, 346] on div at bounding box center [734, 198] width 762 height 295
click at [489, 346] on div at bounding box center [734, 198] width 762 height 295
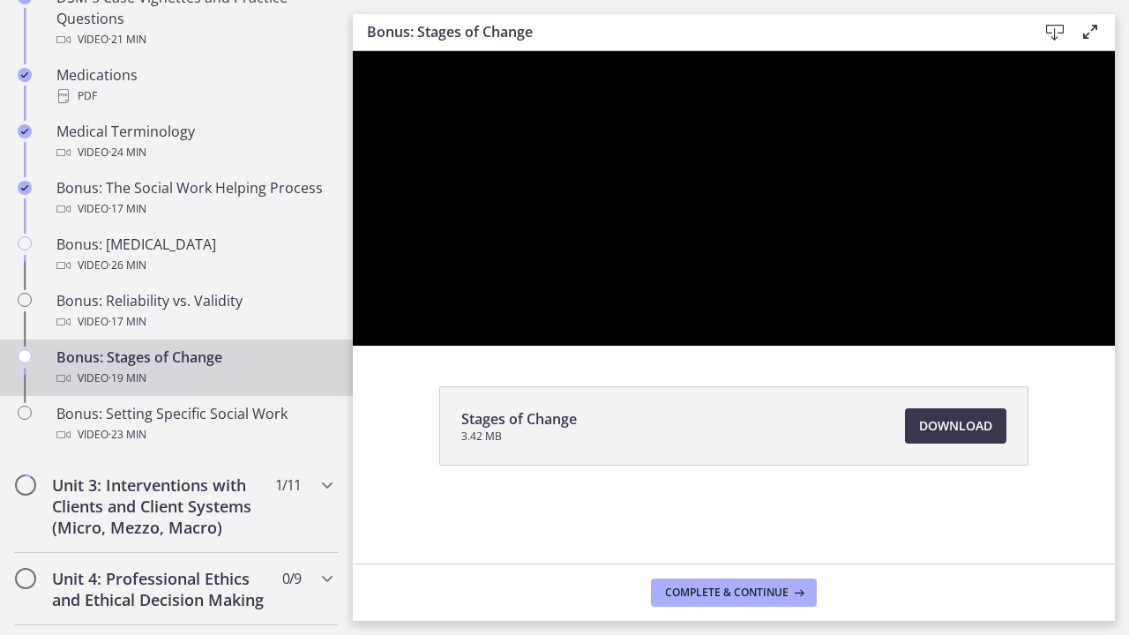
click at [713, 346] on div at bounding box center [734, 198] width 762 height 295
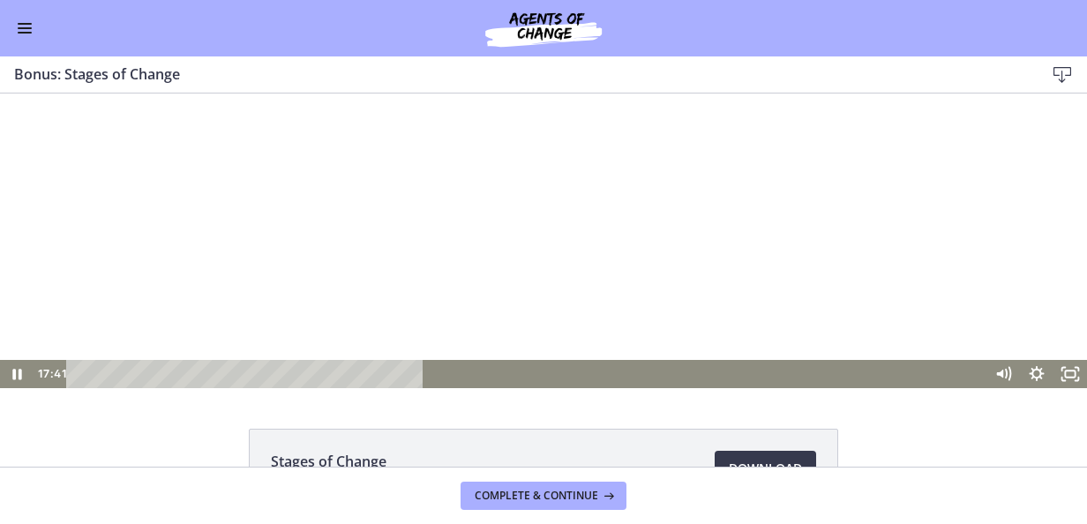
scroll to position [1299, 0]
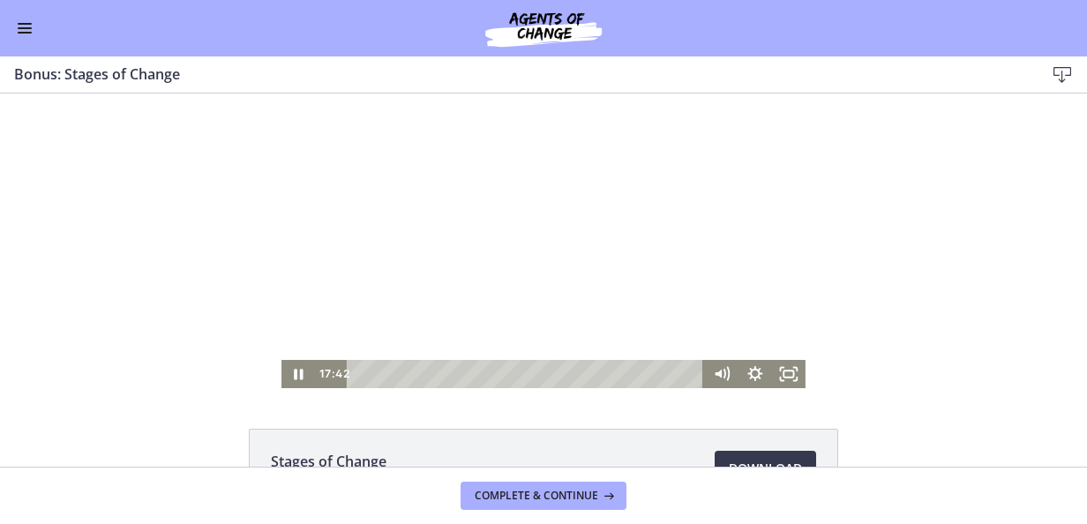
click at [567, 283] on div at bounding box center [543, 241] width 524 height 295
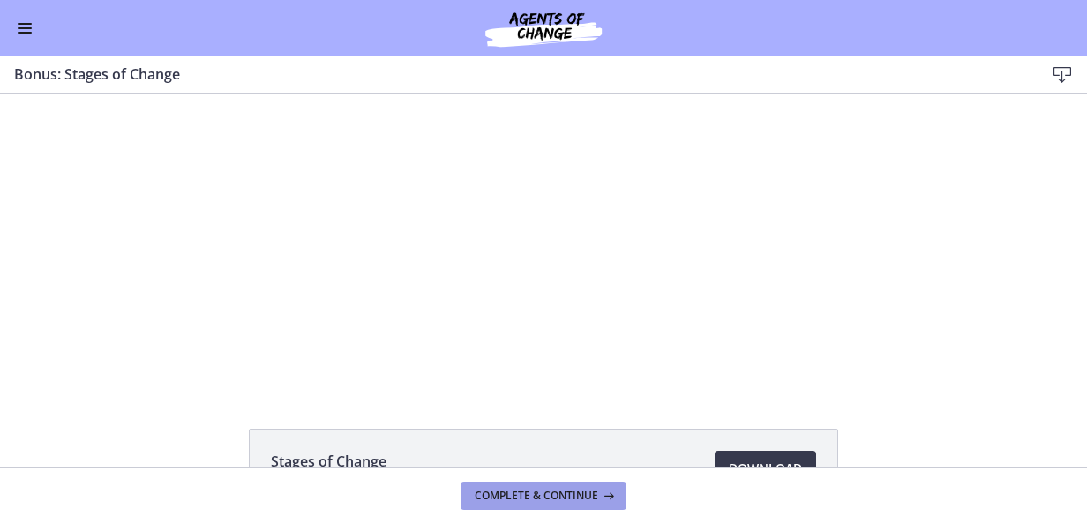
click at [521, 493] on span "Complete & continue" at bounding box center [537, 496] width 124 height 14
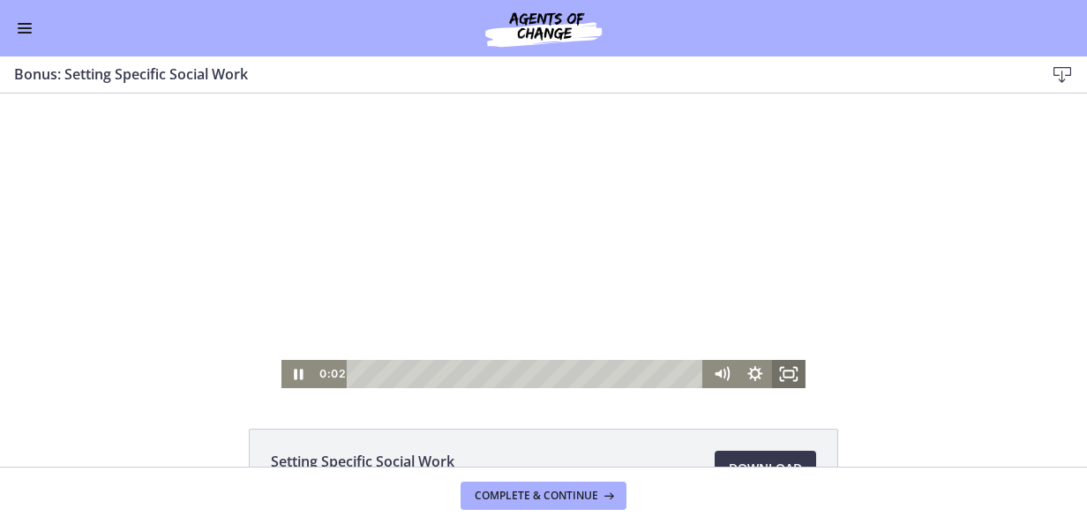
click at [778, 375] on icon "Fullscreen" at bounding box center [789, 374] width 34 height 28
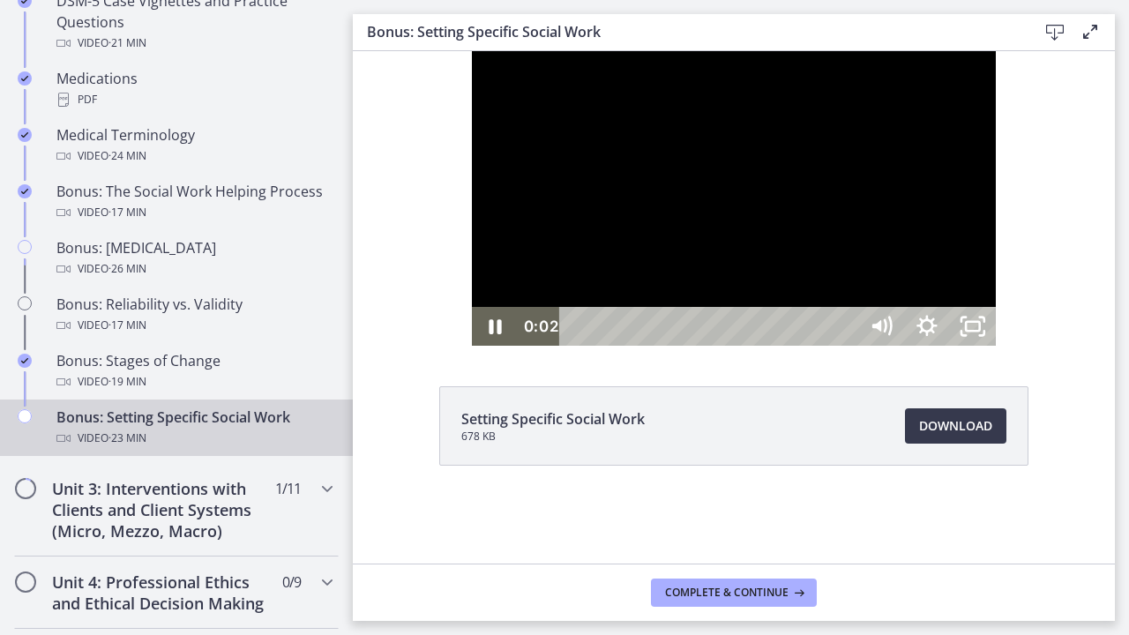
scroll to position [1300, 0]
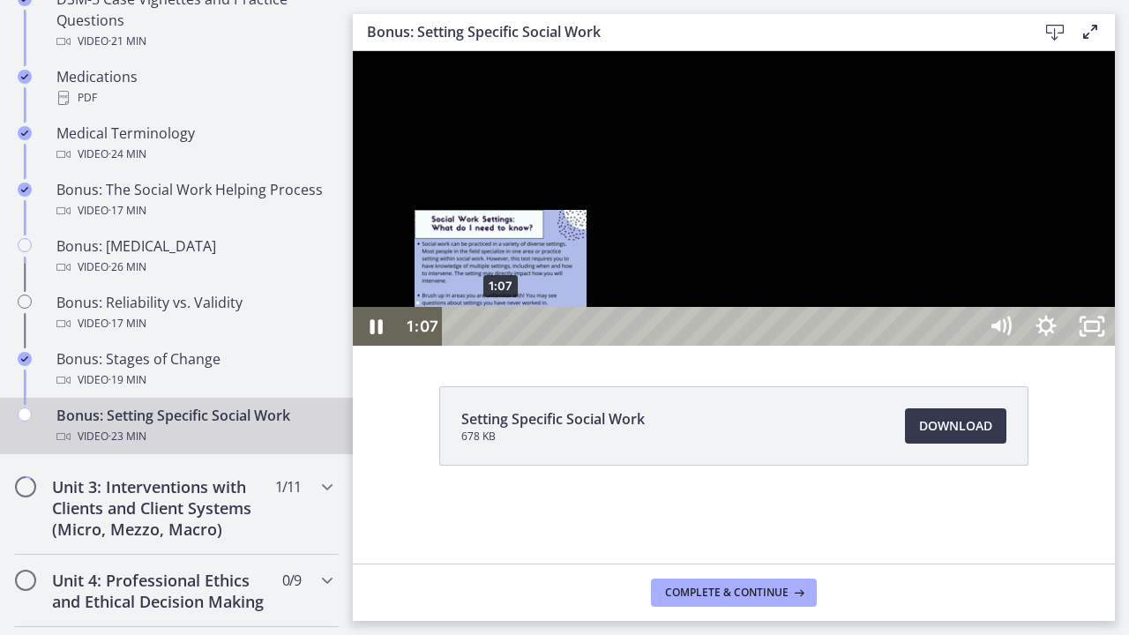
click at [502, 346] on div "1:07" at bounding box center [712, 326] width 507 height 39
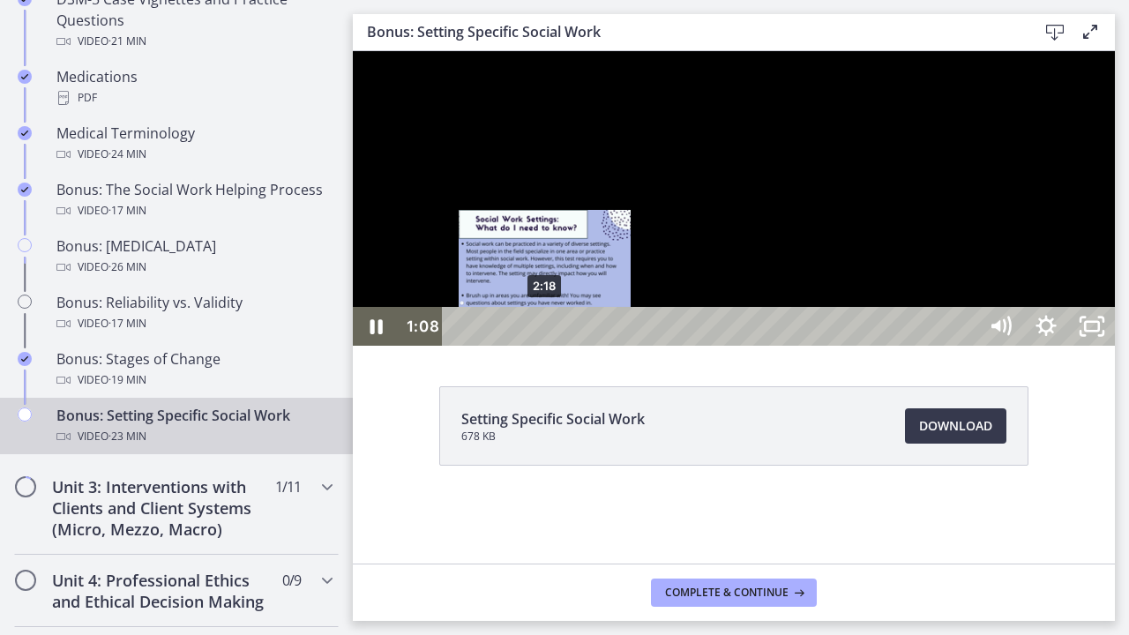
click at [568, 346] on div "2:18" at bounding box center [712, 326] width 507 height 39
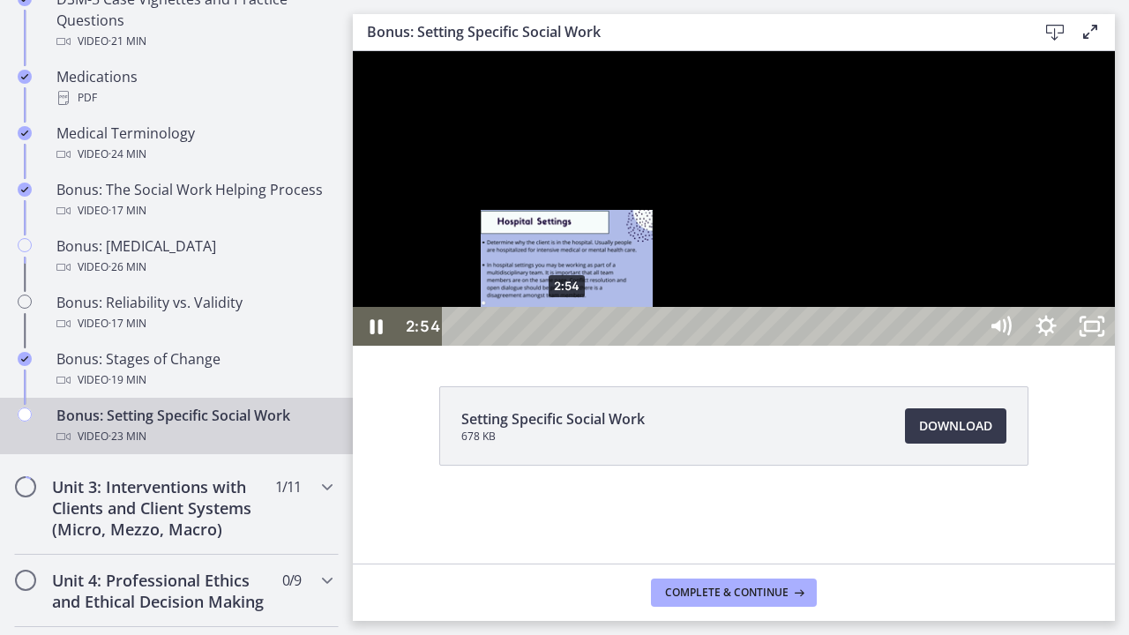
click at [606, 346] on div "2:54" at bounding box center [712, 326] width 507 height 39
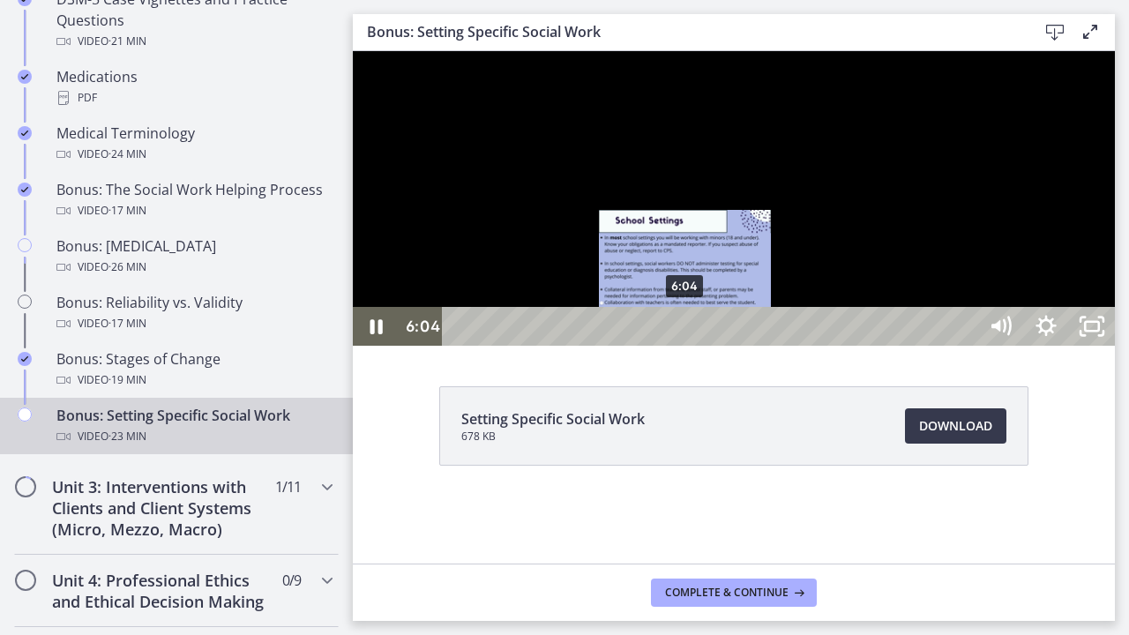
click at [686, 346] on div "6:04" at bounding box center [712, 326] width 507 height 39
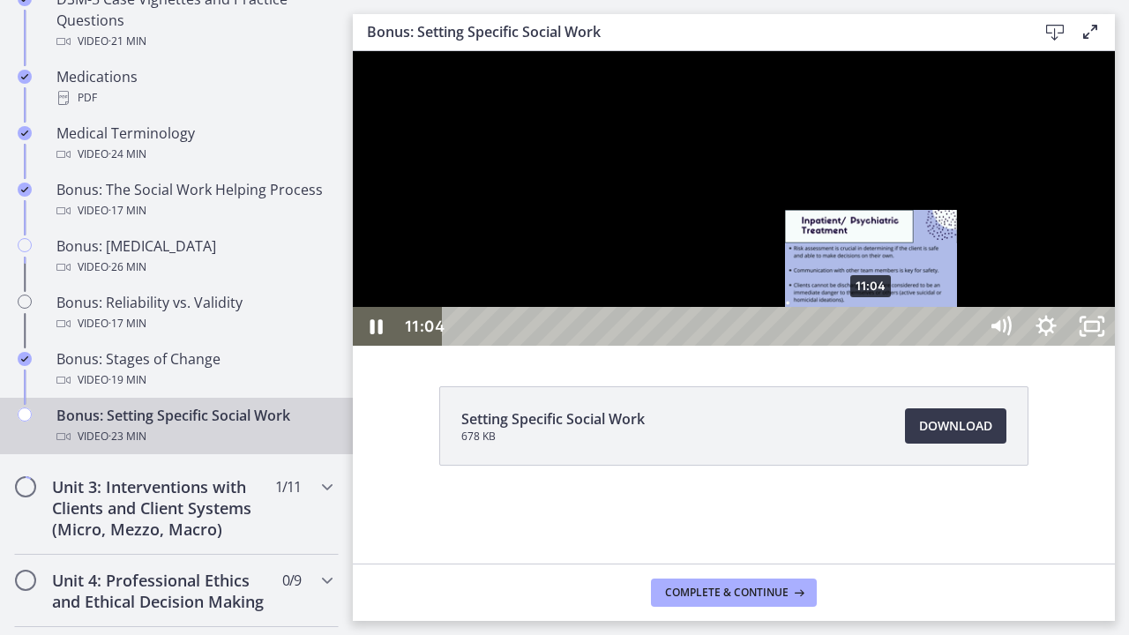
click at [873, 346] on div "11:04" at bounding box center [712, 326] width 507 height 39
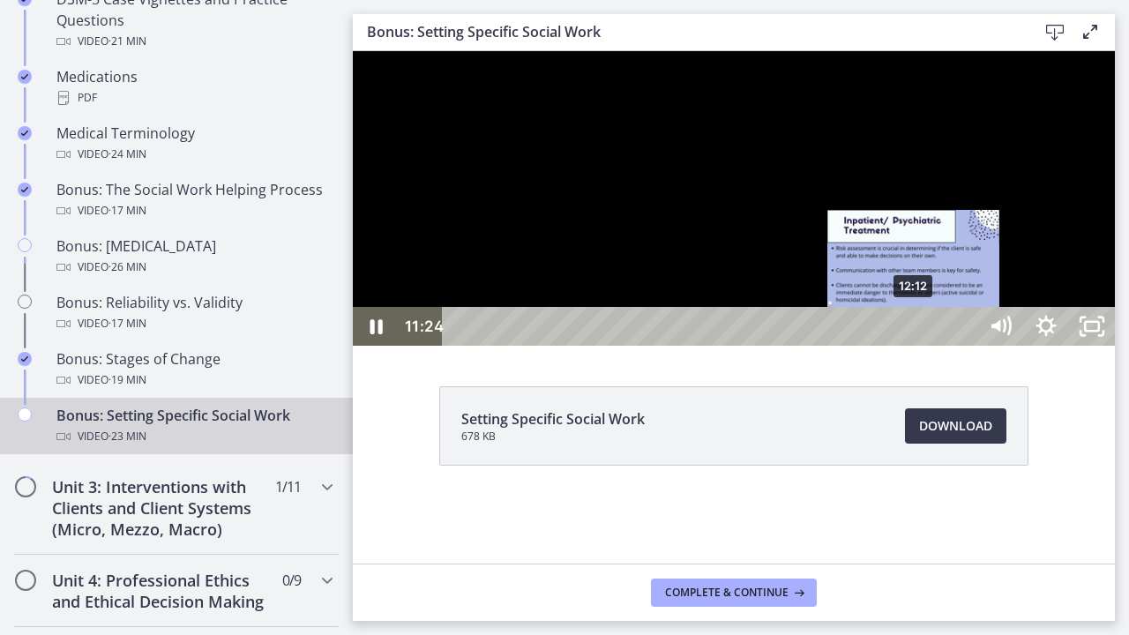
click at [916, 346] on div "12:12" at bounding box center [712, 326] width 507 height 39
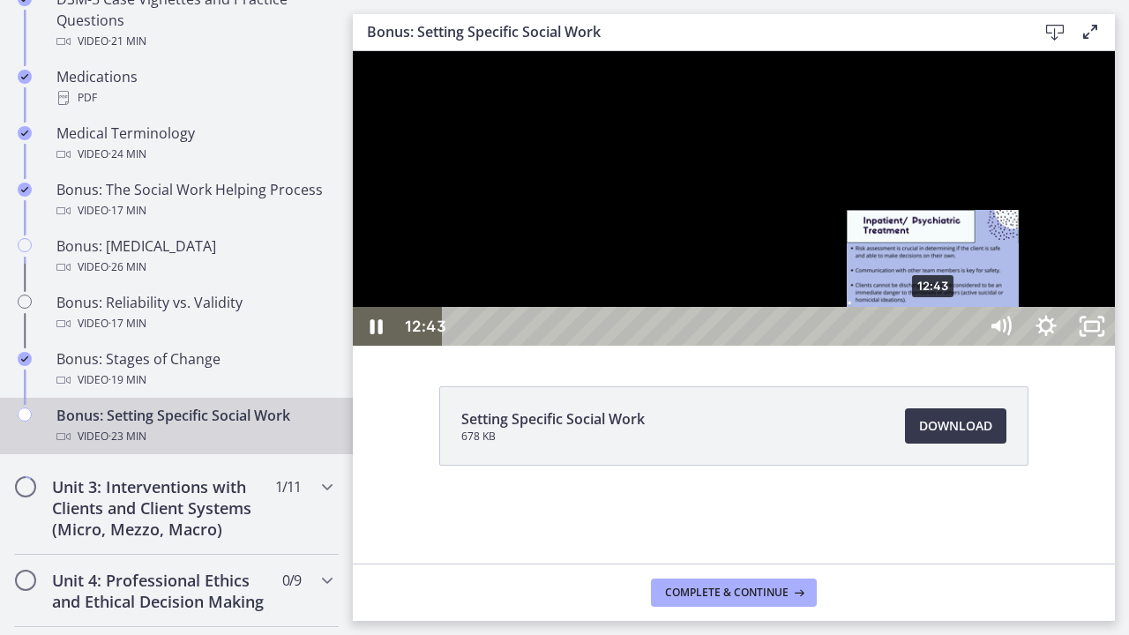
click at [939, 346] on div "12:43" at bounding box center [712, 326] width 507 height 39
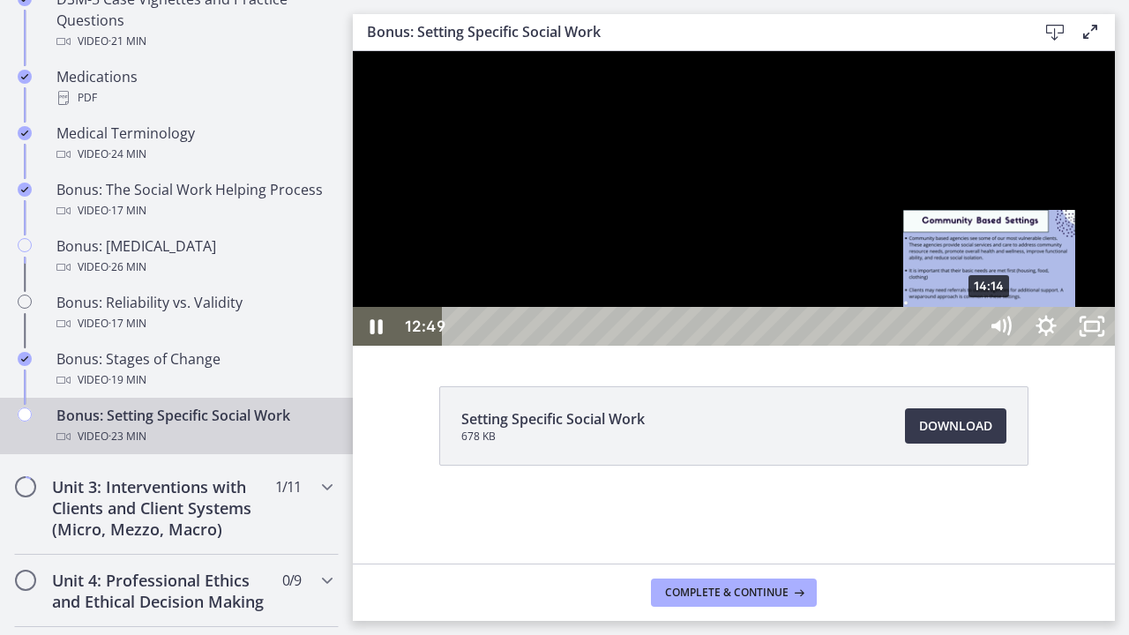
click at [966, 346] on div "14:14" at bounding box center [712, 326] width 507 height 39
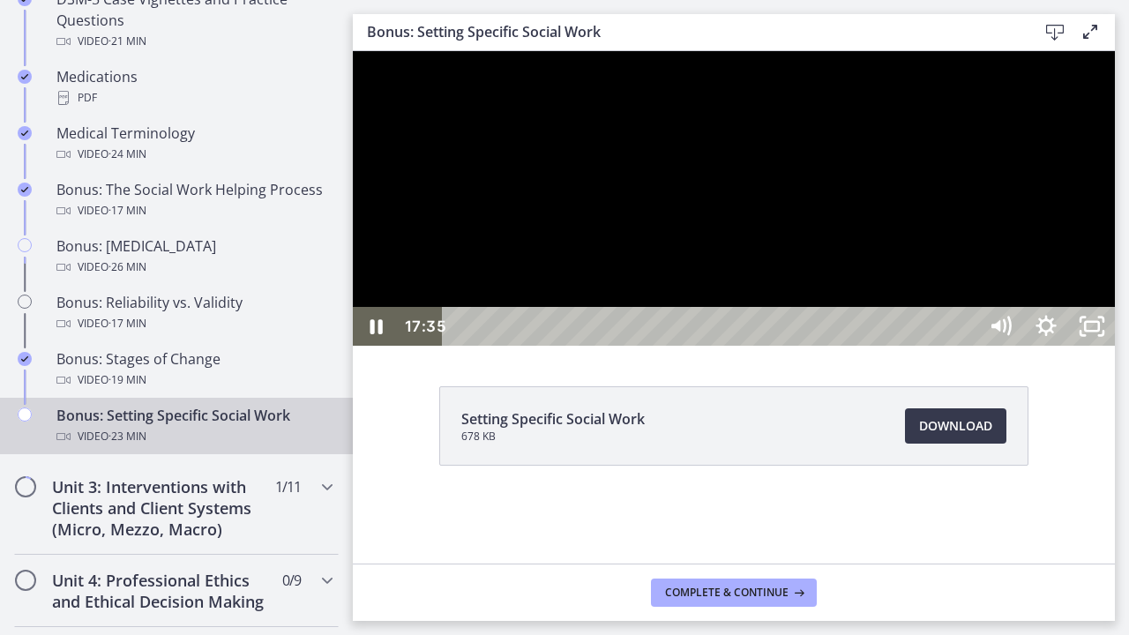
click at [966, 346] on div "20:03" at bounding box center [712, 326] width 507 height 39
drag, startPoint x: 1135, startPoint y: 332, endPoint x: 1135, endPoint y: 320, distance: 11.5
click at [1086, 332] on div at bounding box center [734, 198] width 762 height 295
click at [1086, 342] on div at bounding box center [734, 198] width 762 height 295
click at [665, 346] on div at bounding box center [734, 198] width 762 height 295
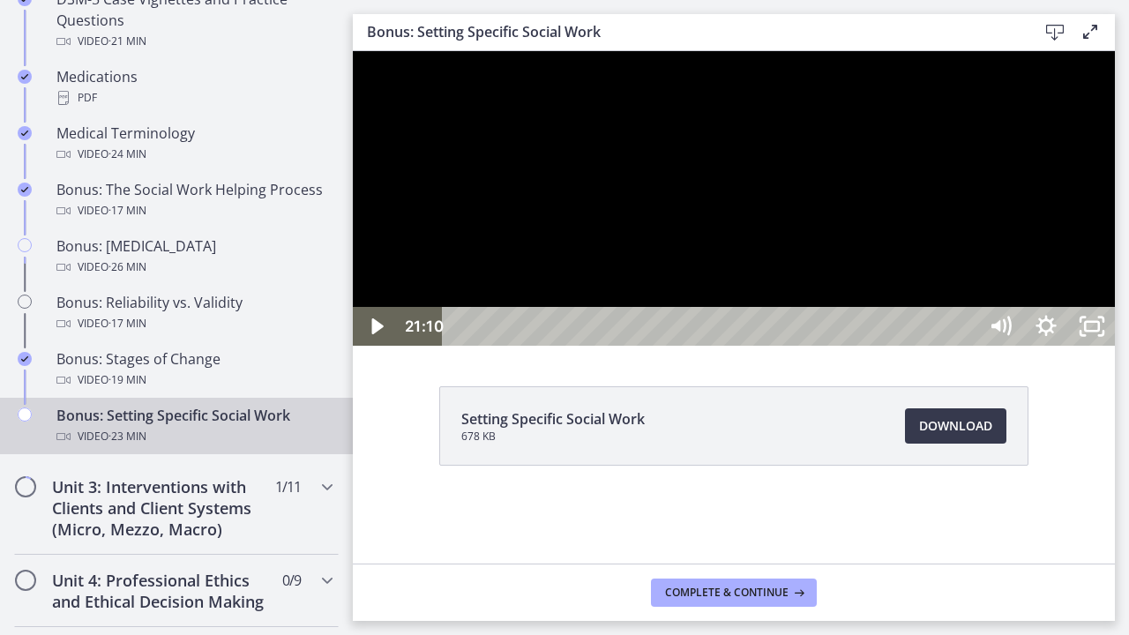
click at [926, 346] on div at bounding box center [734, 198] width 762 height 295
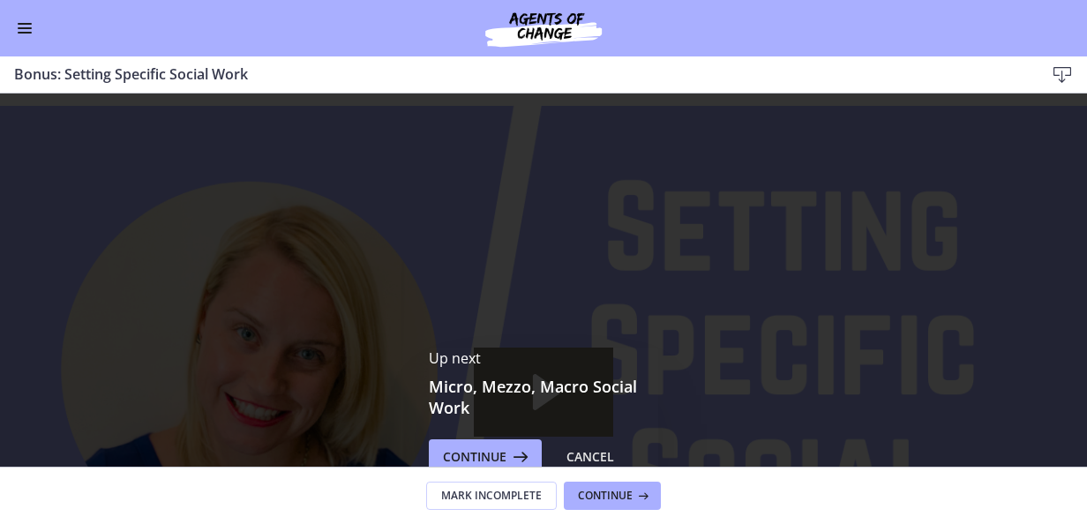
scroll to position [1298, 0]
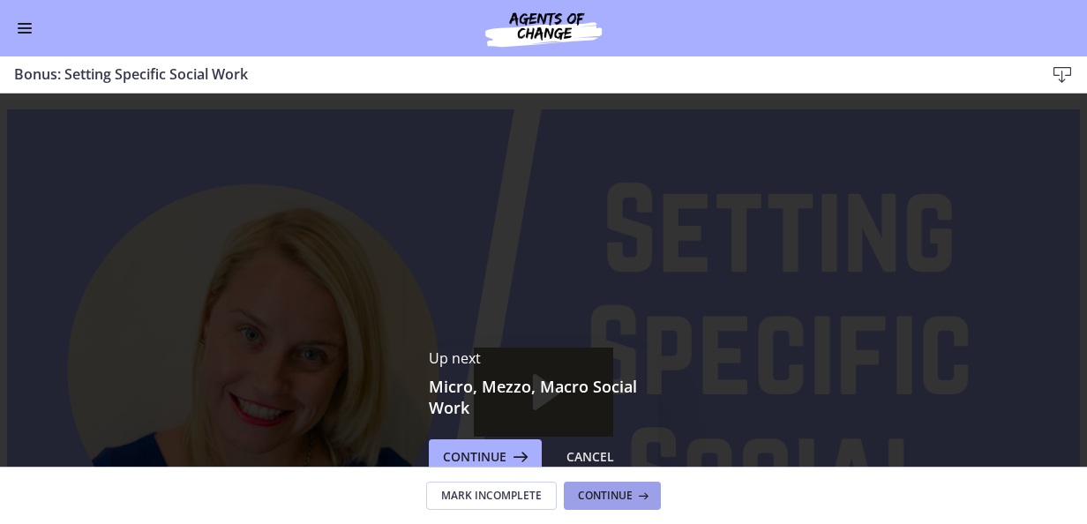
click at [618, 509] on button "Continue" at bounding box center [612, 496] width 97 height 28
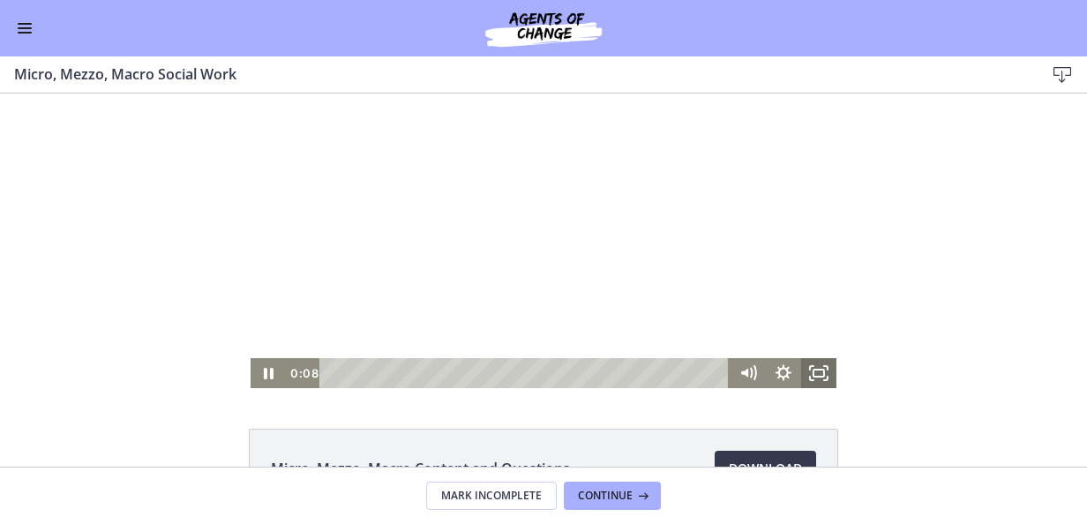
click at [801, 366] on icon "Fullscreen" at bounding box center [818, 373] width 35 height 30
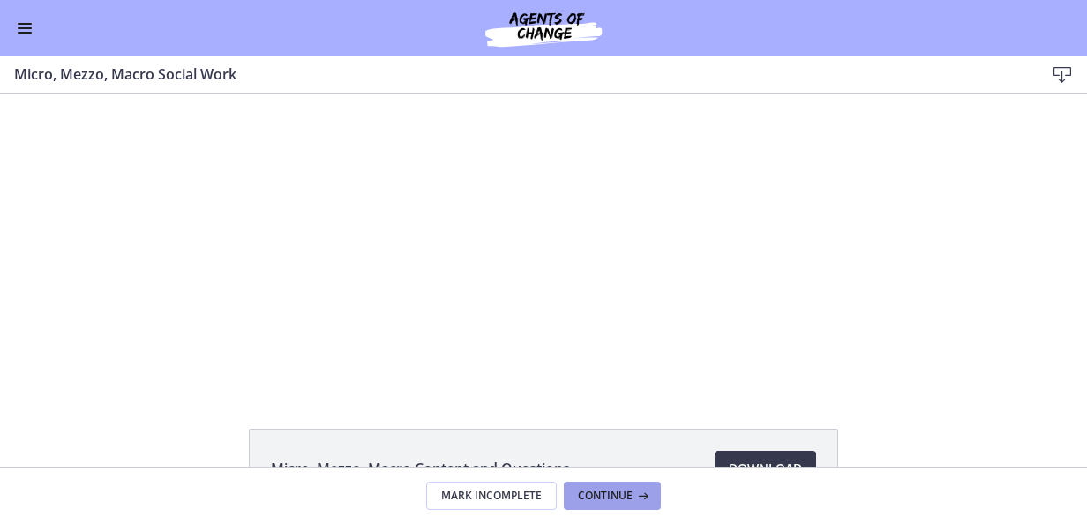
click at [635, 483] on button "Continue" at bounding box center [612, 496] width 97 height 28
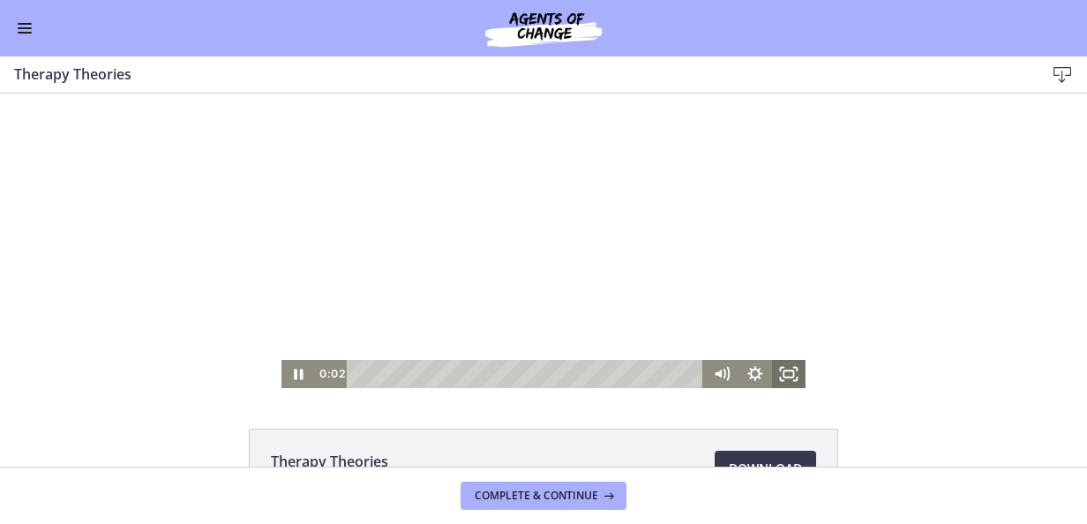
click at [789, 378] on icon "Fullscreen" at bounding box center [789, 374] width 34 height 28
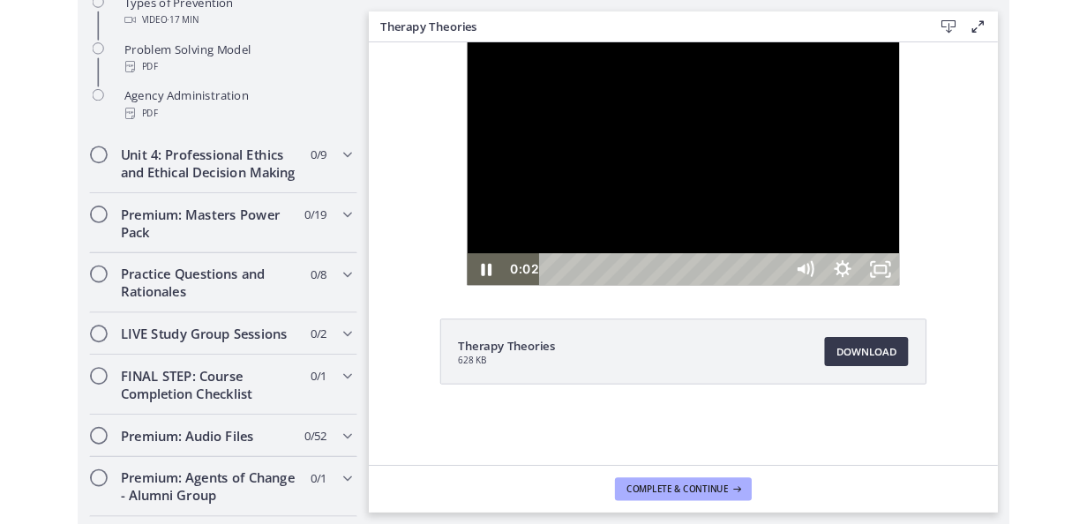
scroll to position [1302, 0]
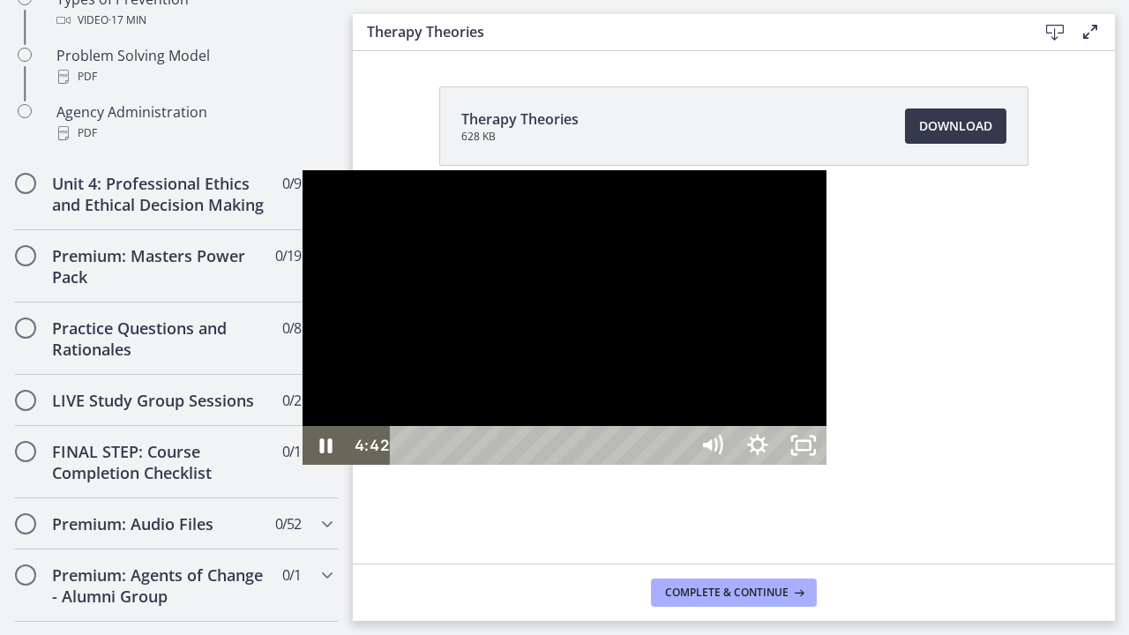
click at [475, 317] on div at bounding box center [565, 317] width 524 height 295
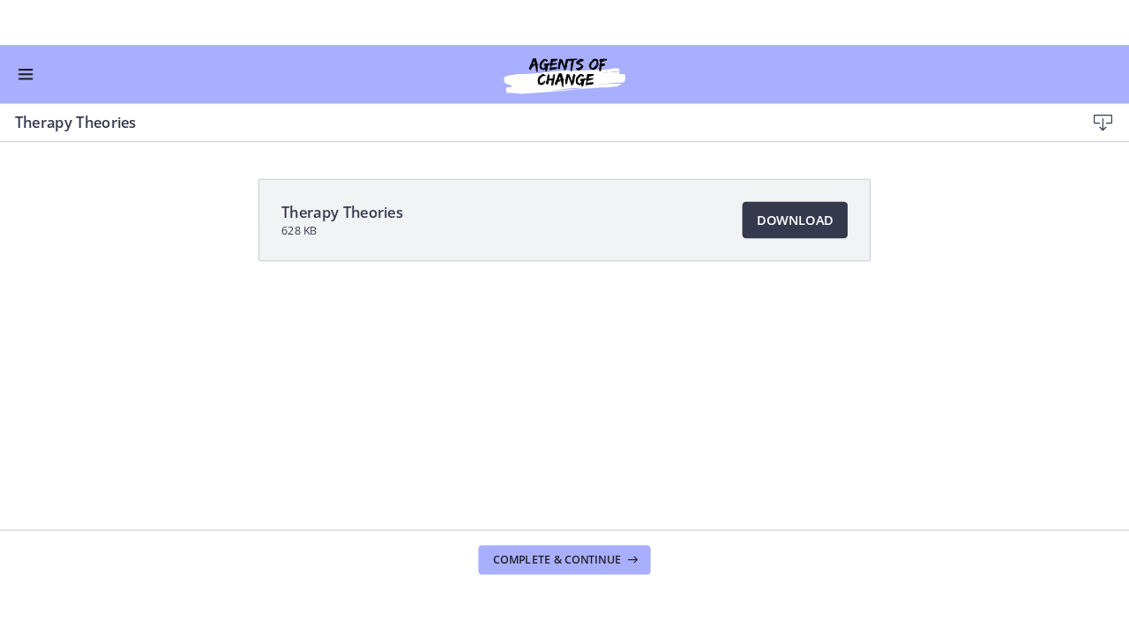
scroll to position [1298, 0]
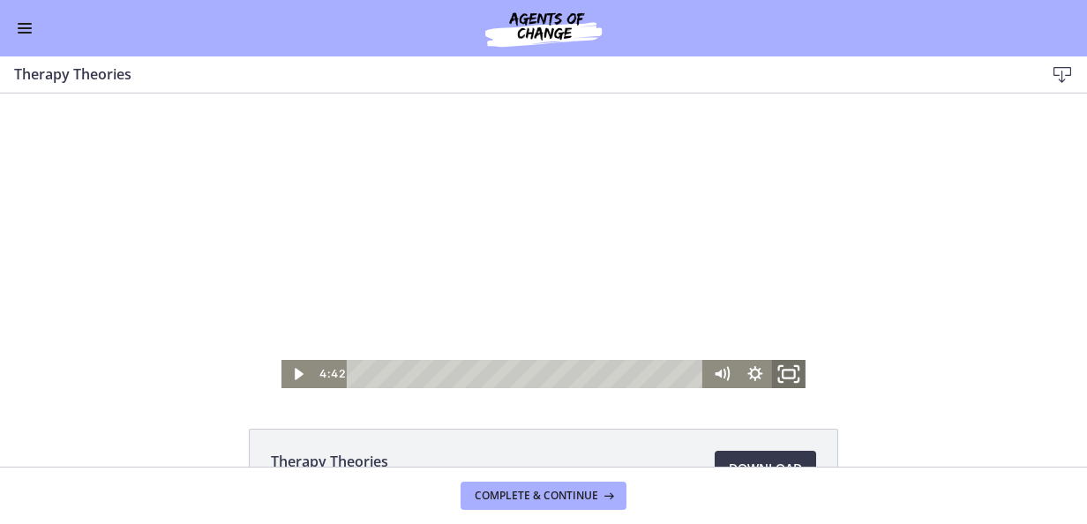
click at [784, 375] on icon "Fullscreen" at bounding box center [788, 374] width 41 height 34
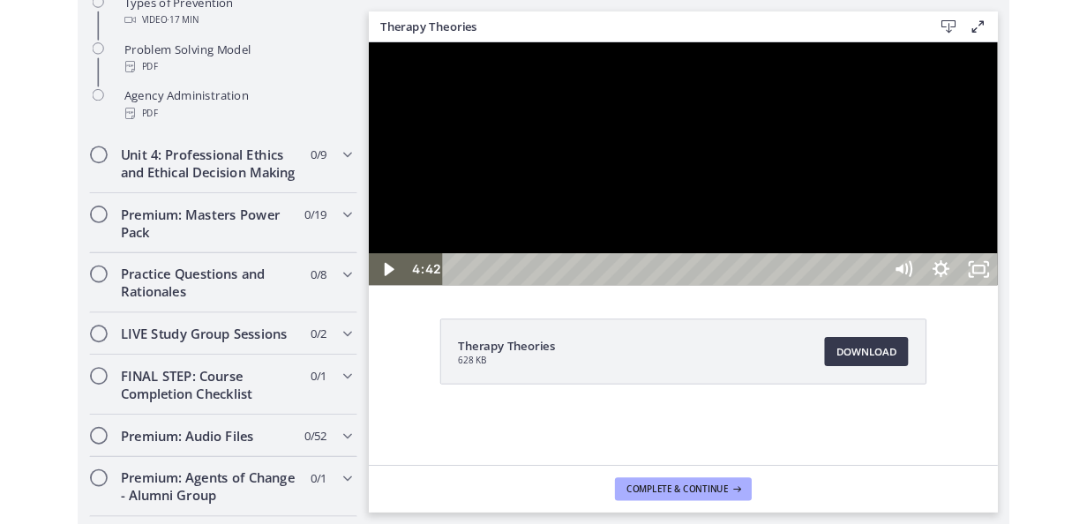
scroll to position [1302, 0]
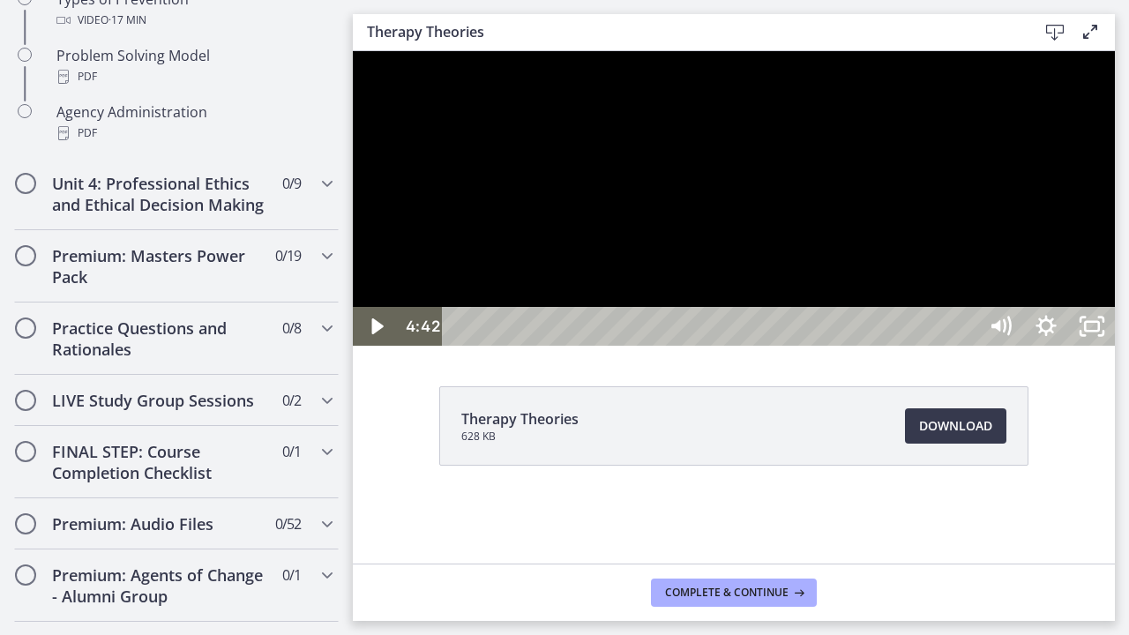
click at [972, 346] on div at bounding box center [734, 198] width 762 height 295
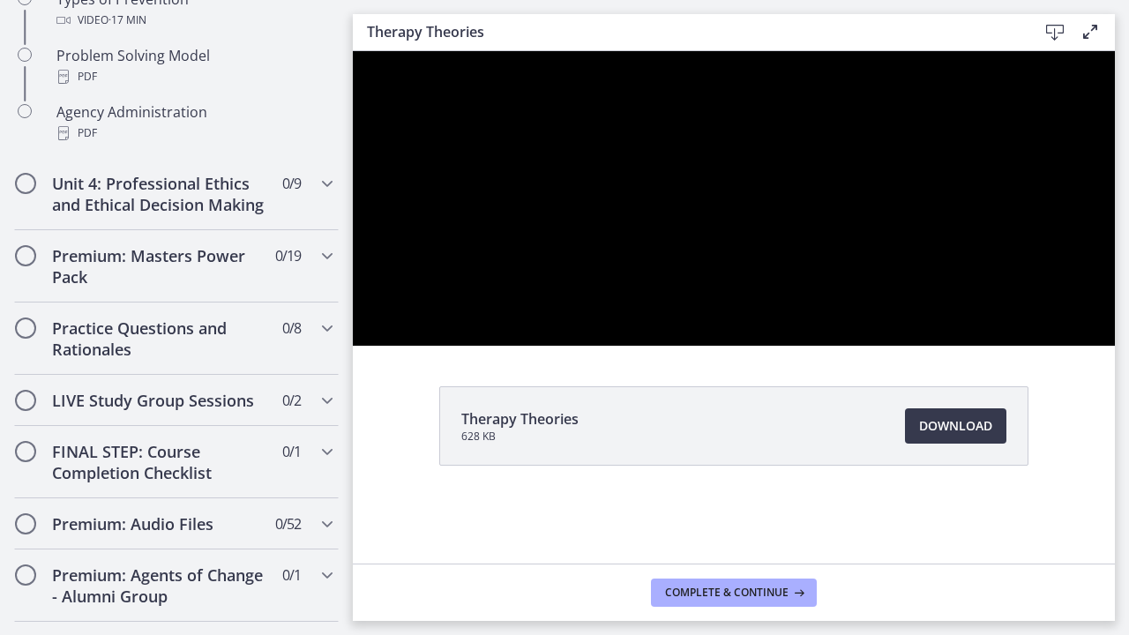
click at [353, 51] on button "Pause: cbe5iu9t4o1cl02sighg.mp4" at bounding box center [353, 51] width 1 height 1
click at [353, 51] on button "Play Video: cbe5iu9t4o1cl02sighg.mp4" at bounding box center [353, 51] width 1 height 1
click at [353, 51] on button "Pause: cbe5iu9t4o1cl02sighg.mp4" at bounding box center [353, 51] width 1 height 1
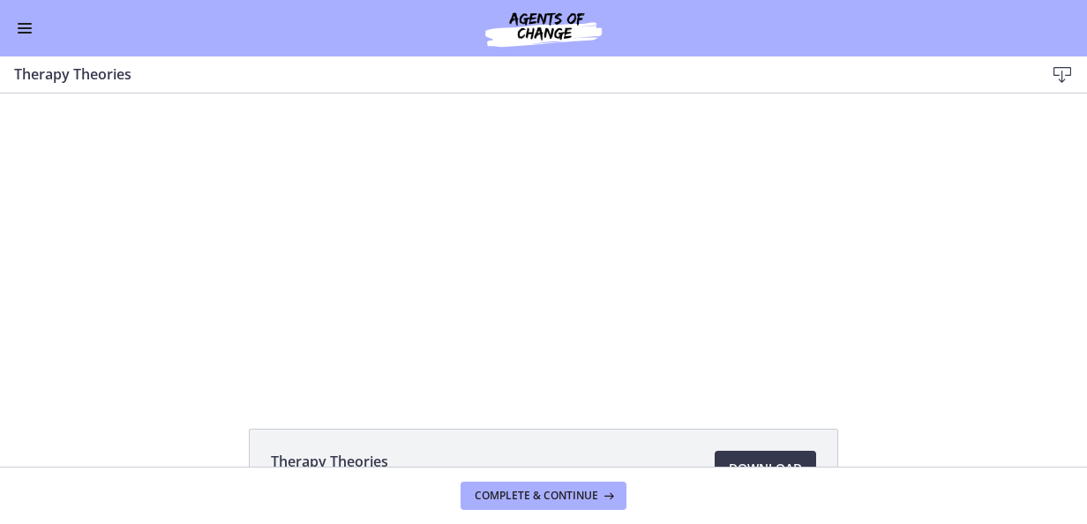
scroll to position [1299, 0]
